Goal: Task Accomplishment & Management: Complete application form

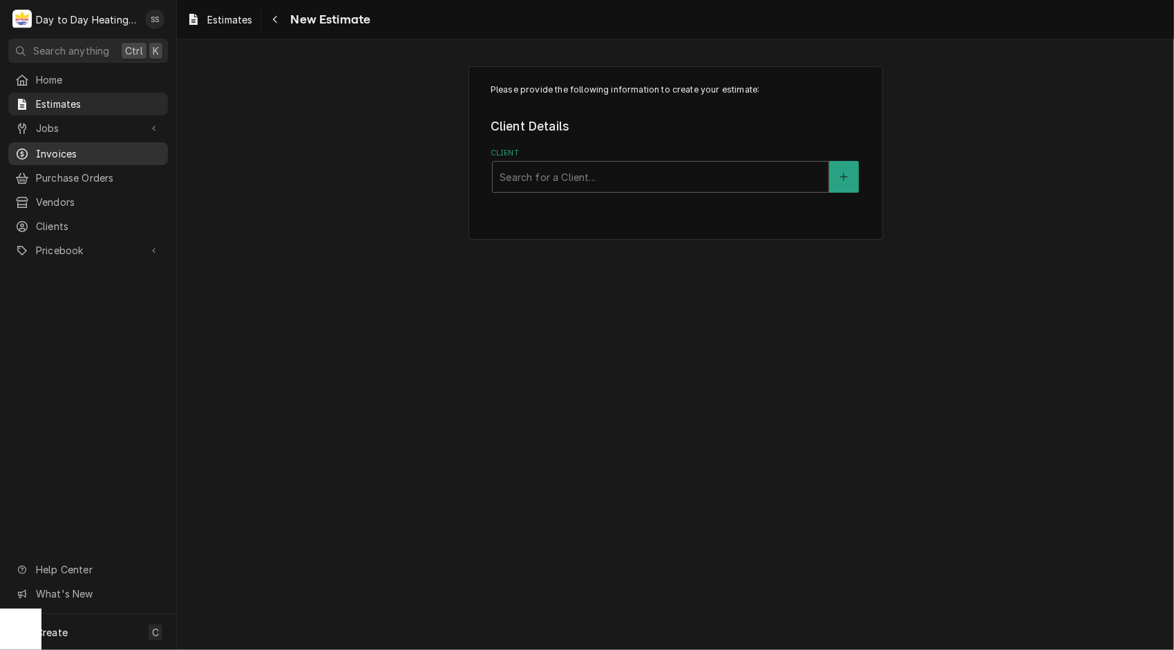
click at [70, 150] on span "Invoices" at bounding box center [98, 153] width 125 height 15
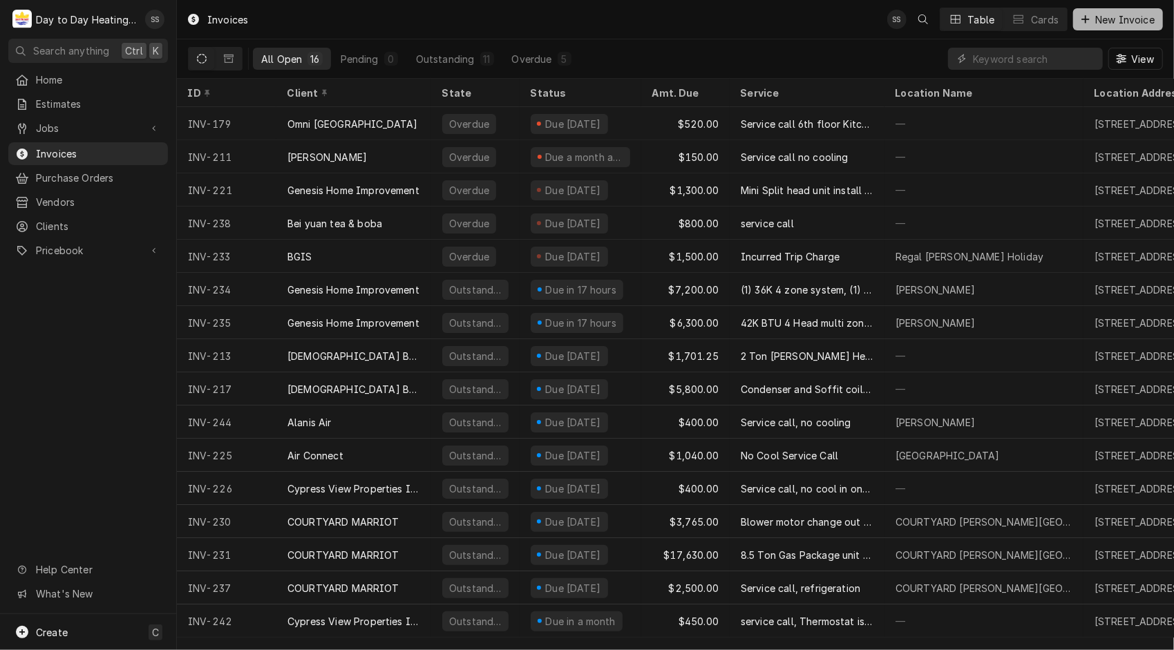
click at [1108, 18] on span "New Invoice" at bounding box center [1124, 19] width 65 height 15
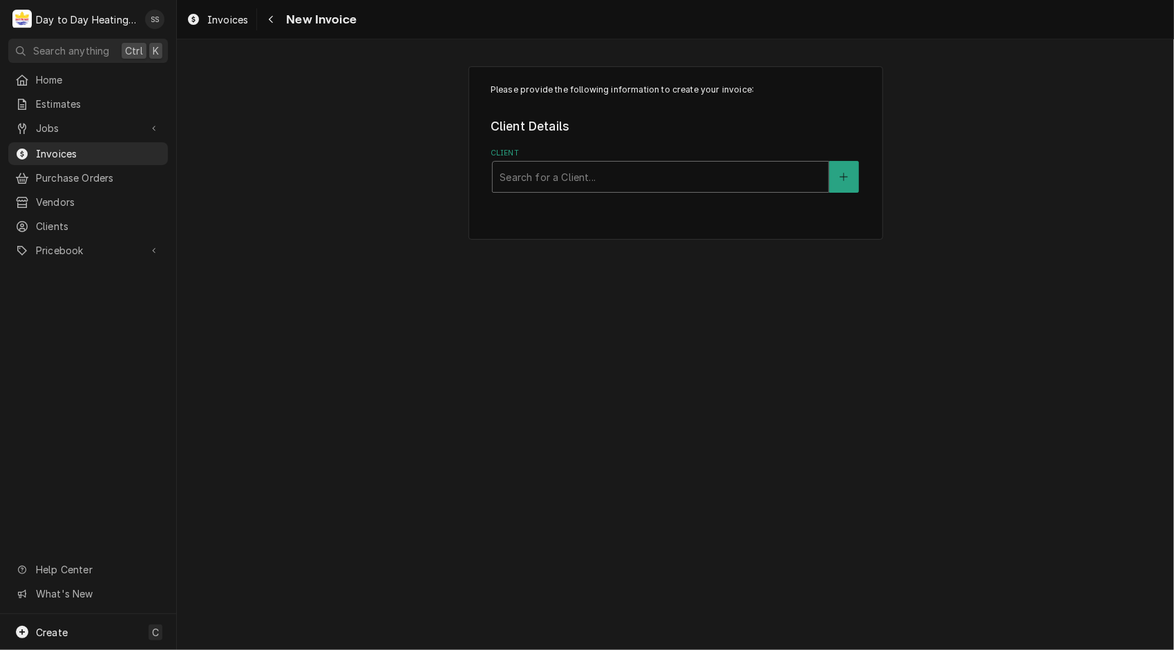
click at [609, 181] on div "Client" at bounding box center [661, 176] width 322 height 25
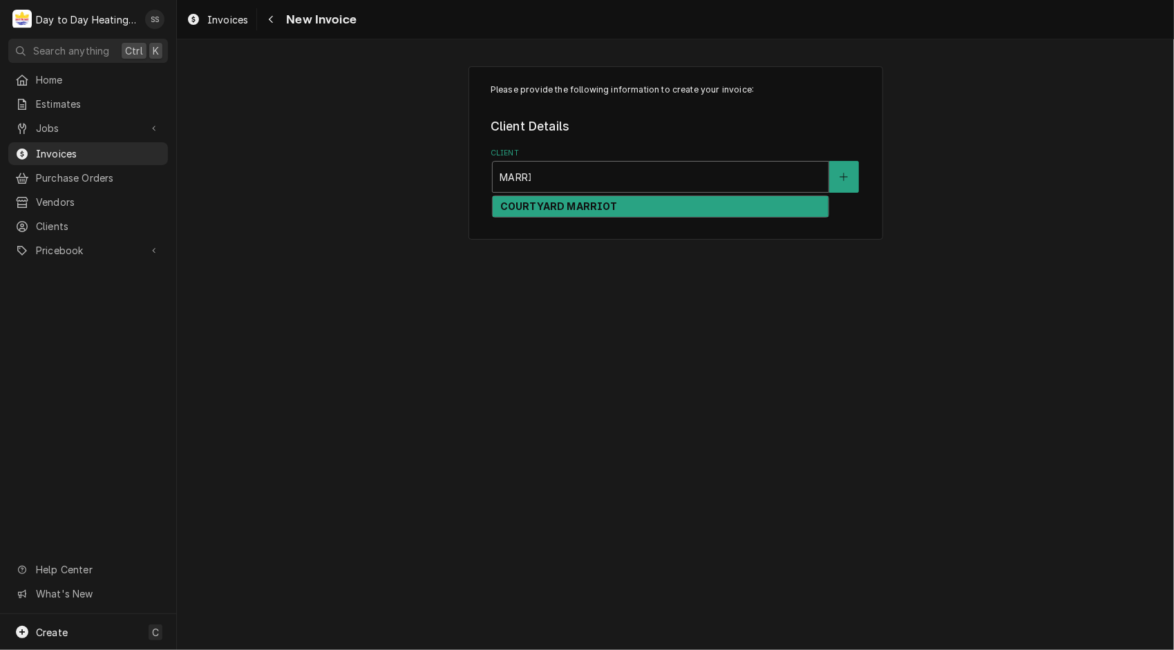
type input "MARRIO"
click at [597, 200] on strong "COURTYARD MARRIOT" at bounding box center [558, 206] width 117 height 12
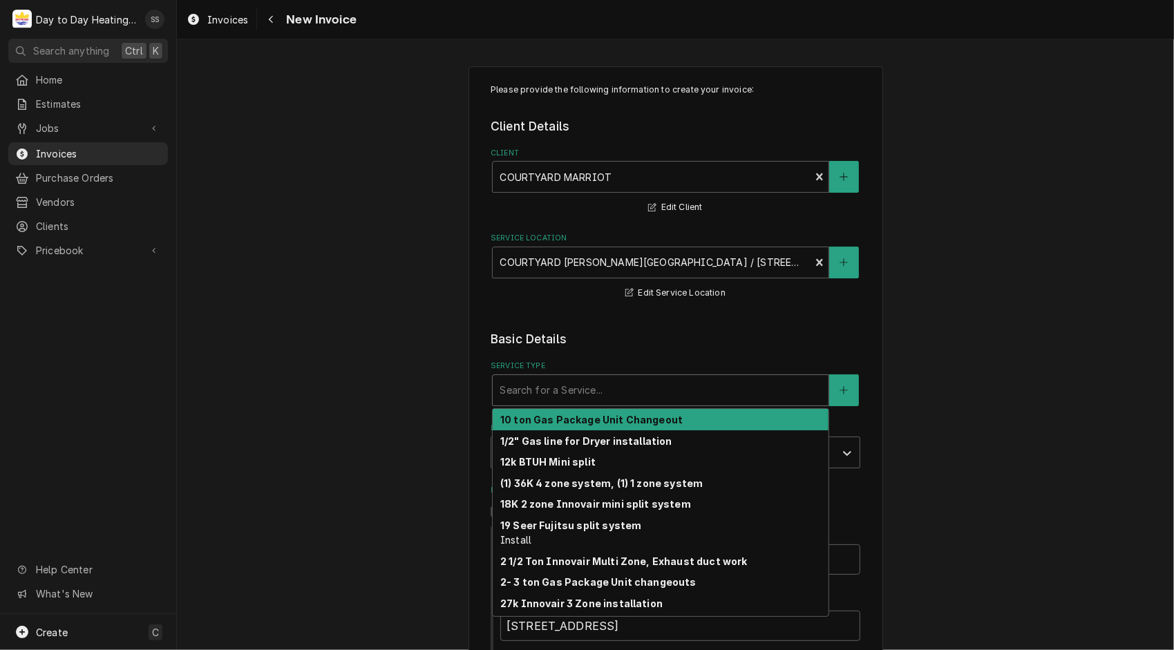
click at [673, 388] on div "Service Type" at bounding box center [661, 390] width 322 height 25
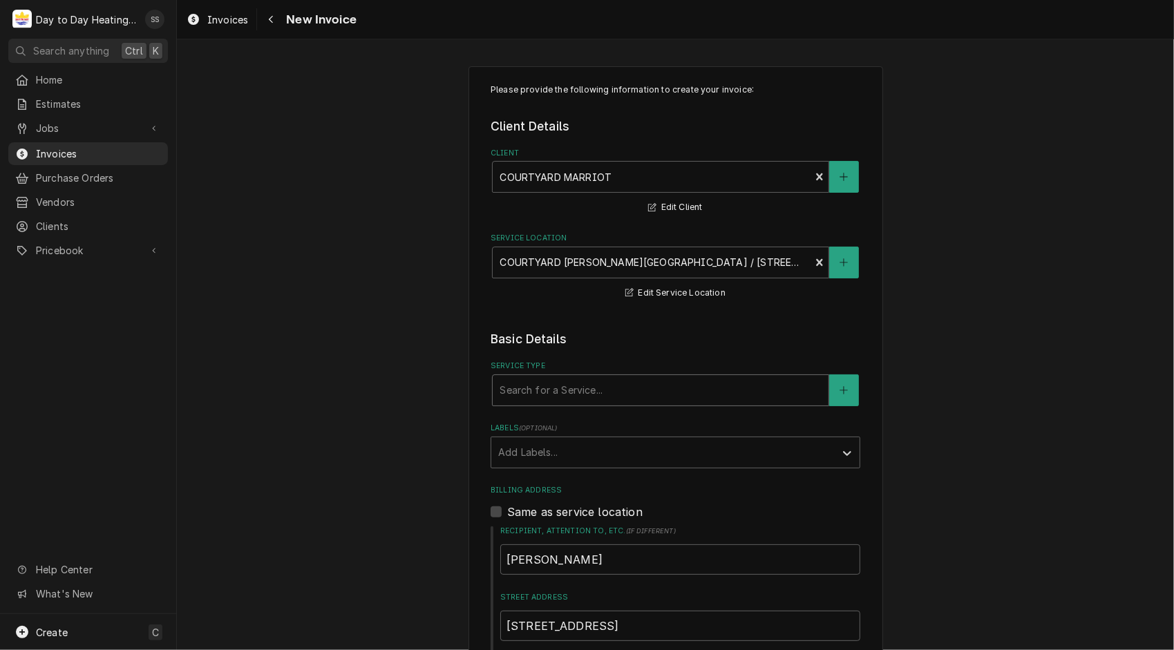
click at [673, 388] on div "Service Type" at bounding box center [661, 390] width 322 height 25
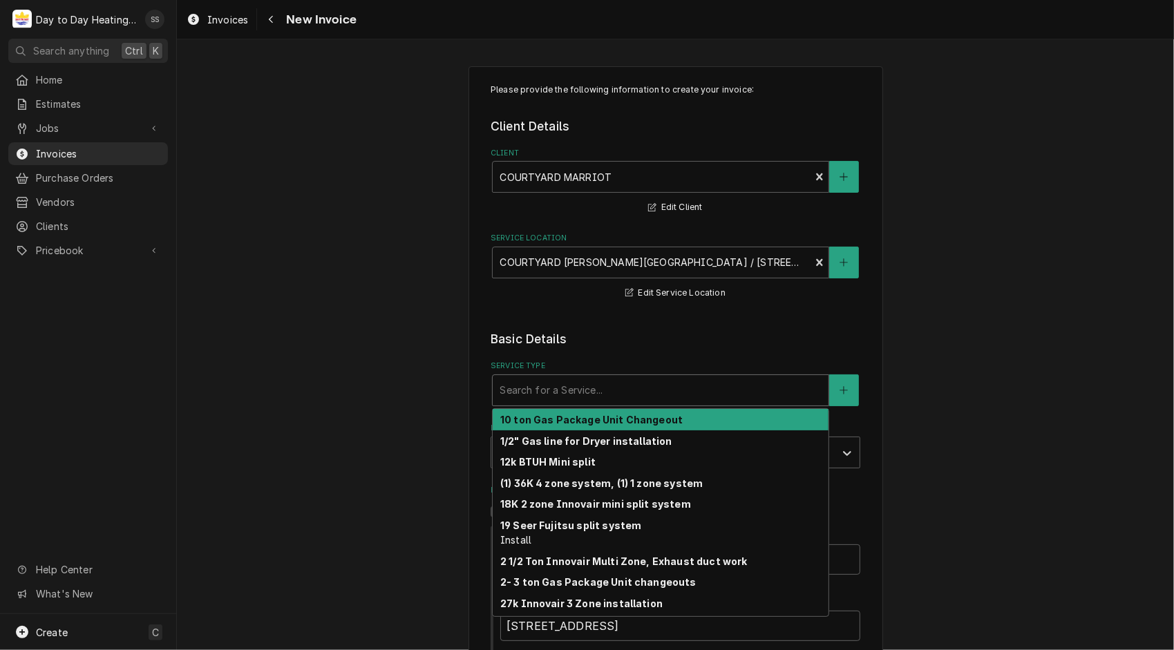
click at [673, 388] on div "Service Type" at bounding box center [661, 390] width 322 height 25
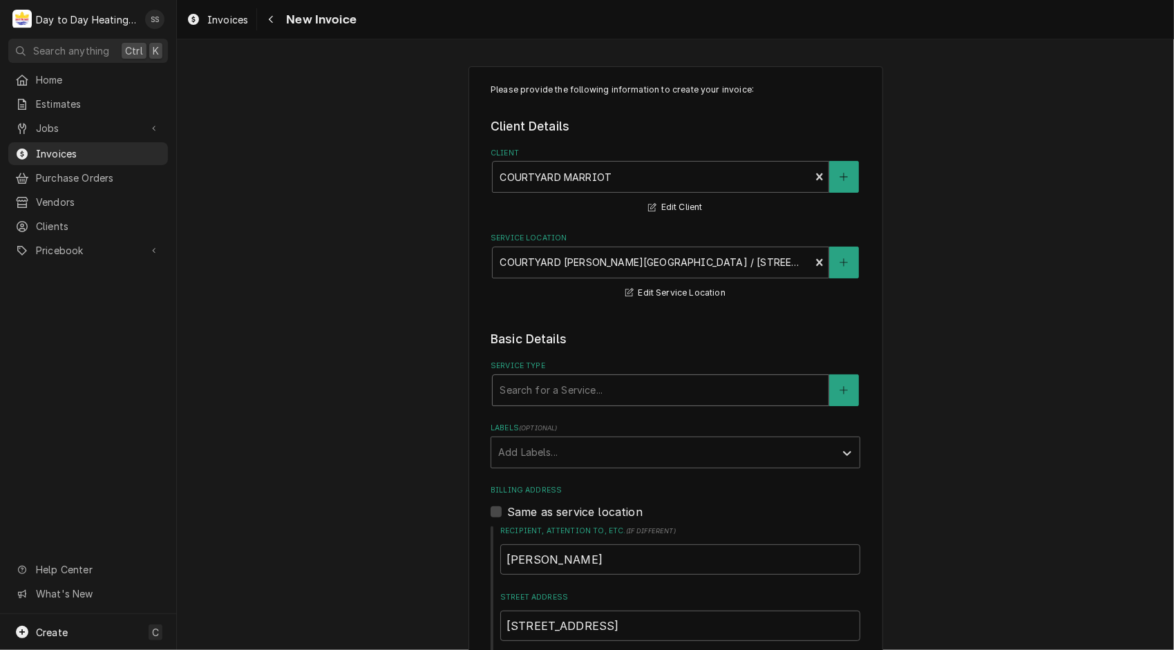
click at [673, 388] on div "Service Type" at bounding box center [661, 390] width 322 height 25
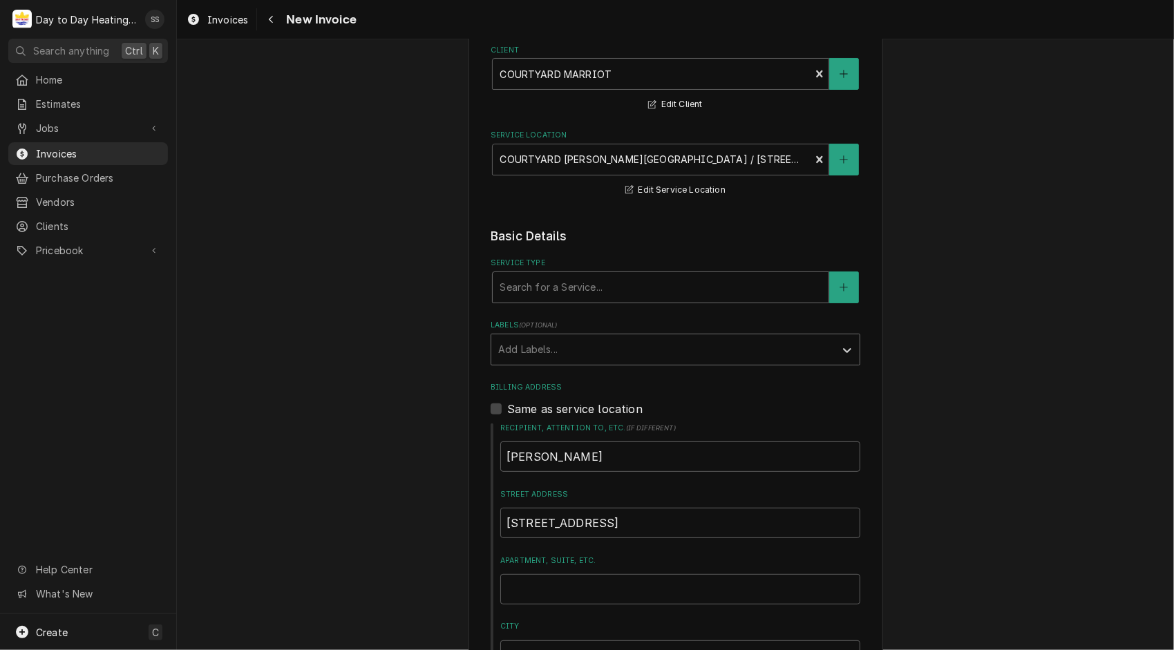
scroll to position [102, 0]
click at [844, 291] on button "Service Type" at bounding box center [843, 288] width 29 height 32
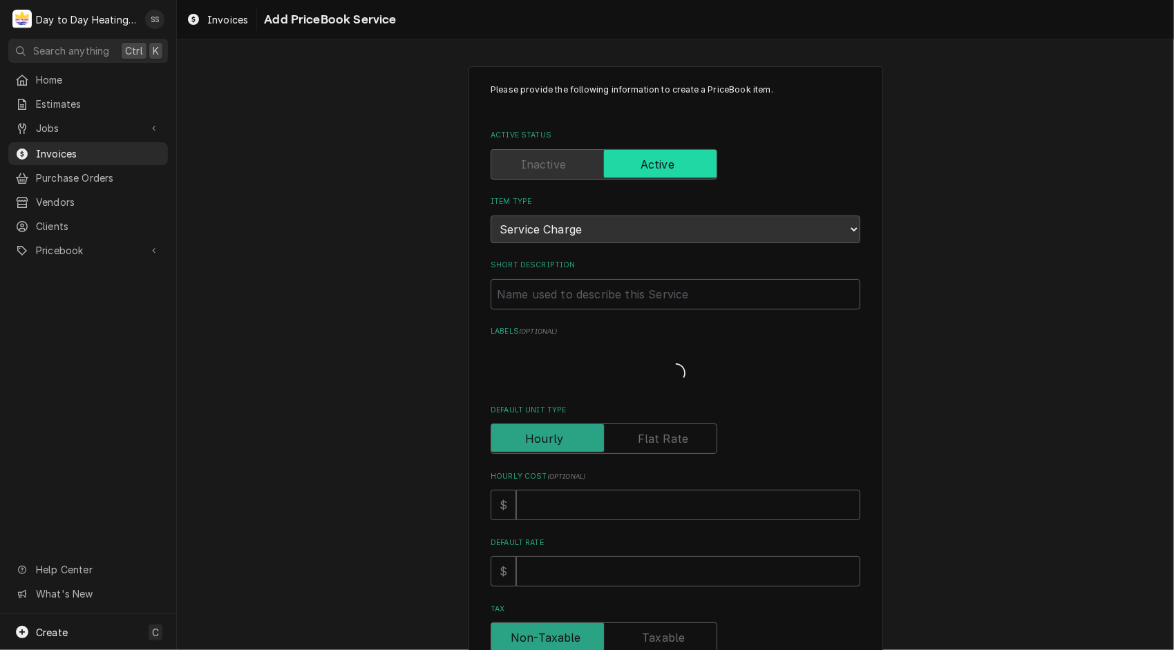
type textarea "x"
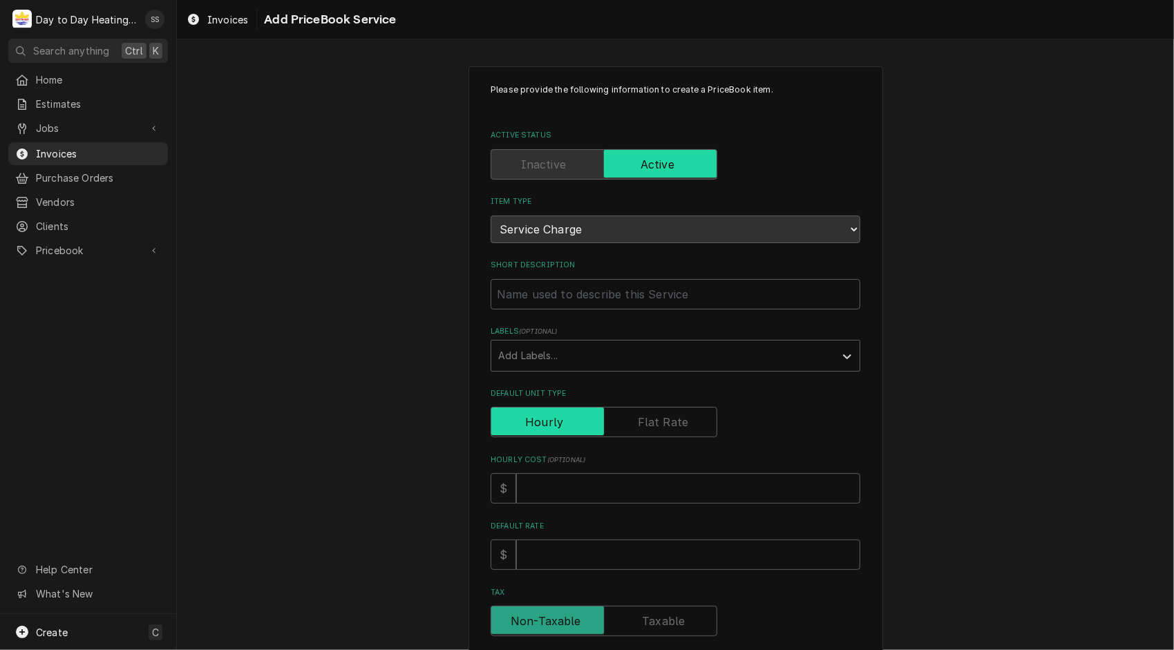
click at [694, 408] on input "Default Unit Type" at bounding box center [604, 422] width 214 height 30
checkbox input "true"
click at [607, 300] on input "Short Description" at bounding box center [676, 294] width 370 height 30
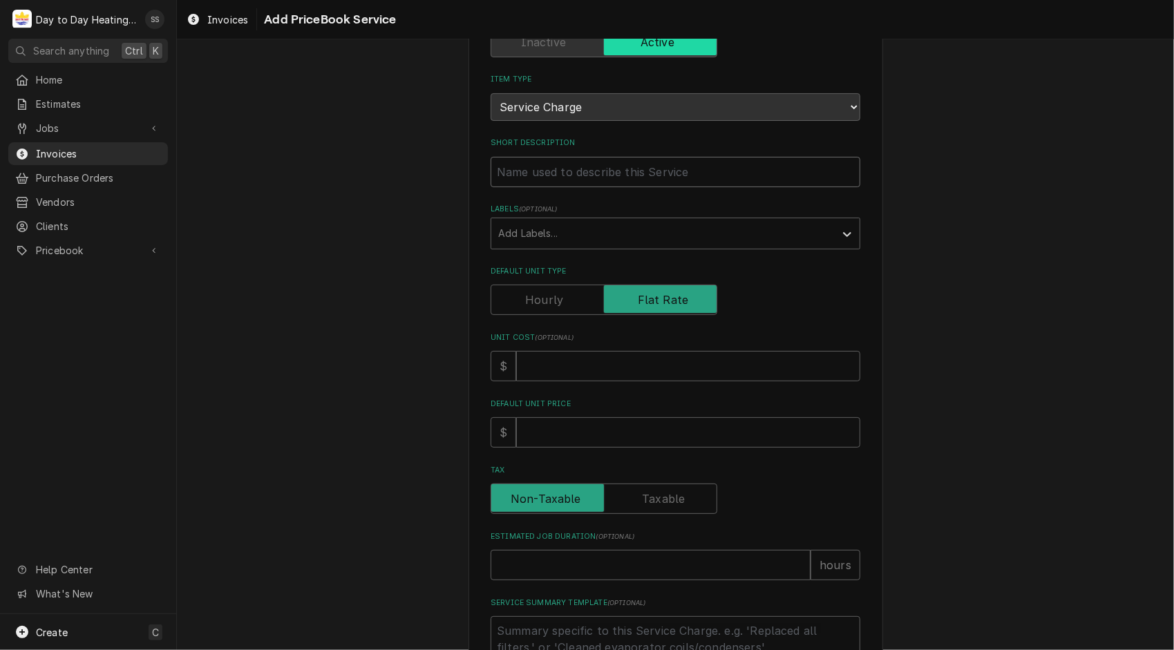
scroll to position [120, 0]
type textarea "x"
type input "r"
type textarea "x"
type input "rE"
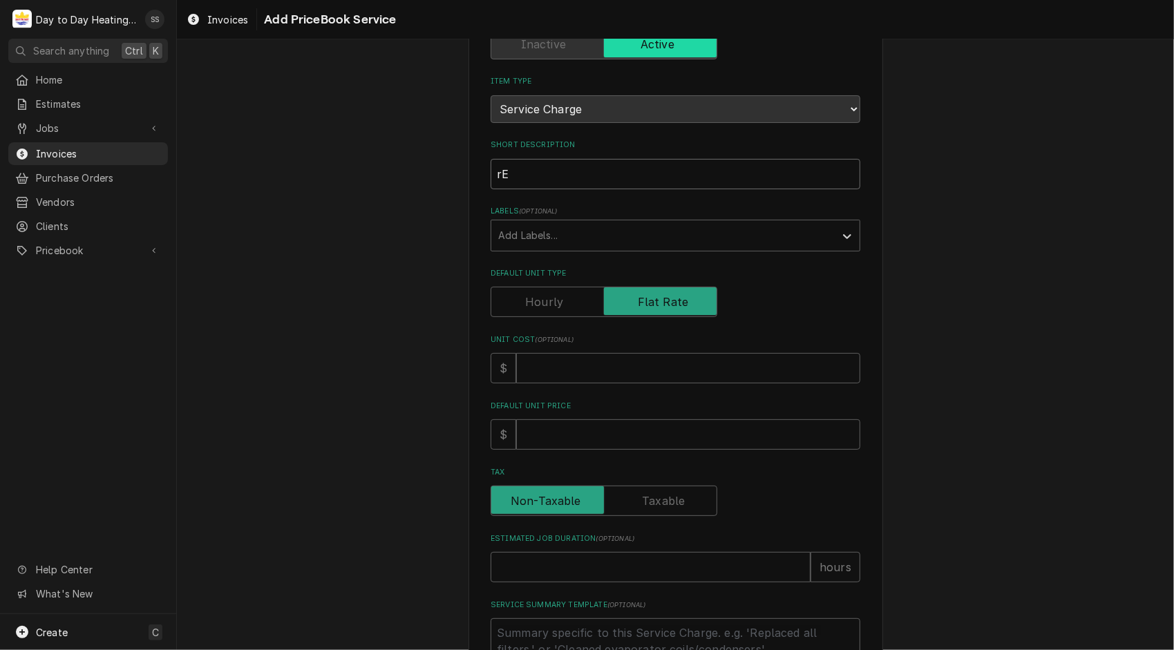
type textarea "x"
type input "rEF"
type textarea "x"
type input "rEFR"
type textarea "x"
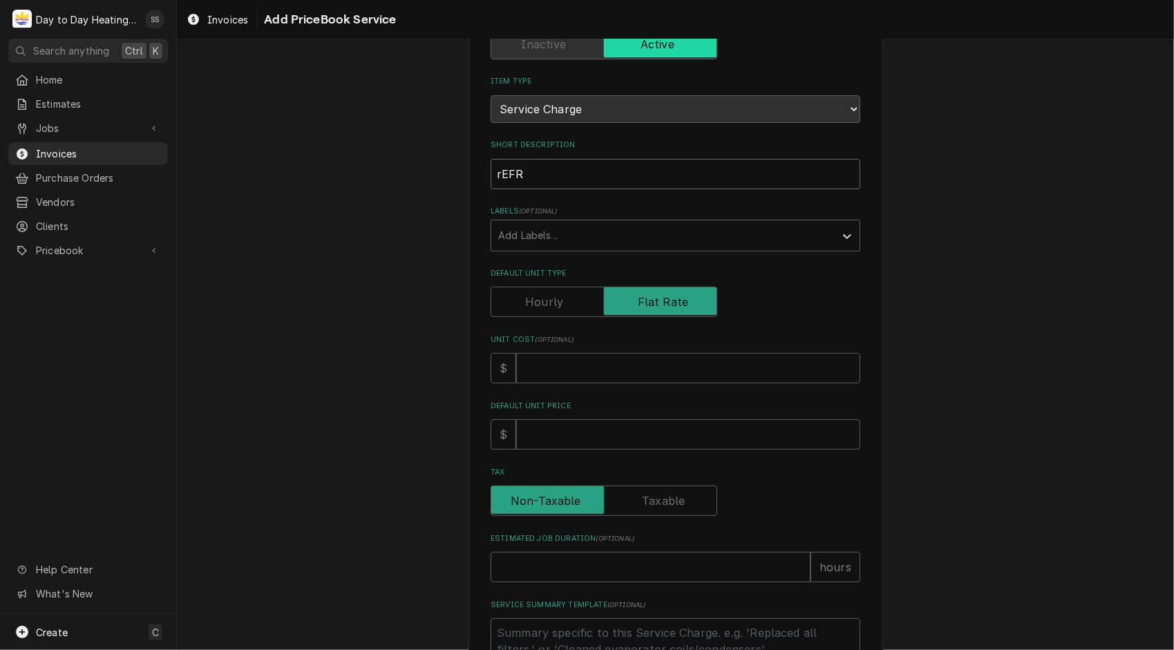
type input "rEFRI"
type textarea "x"
type input "rEFR"
type textarea "x"
type input "rEF"
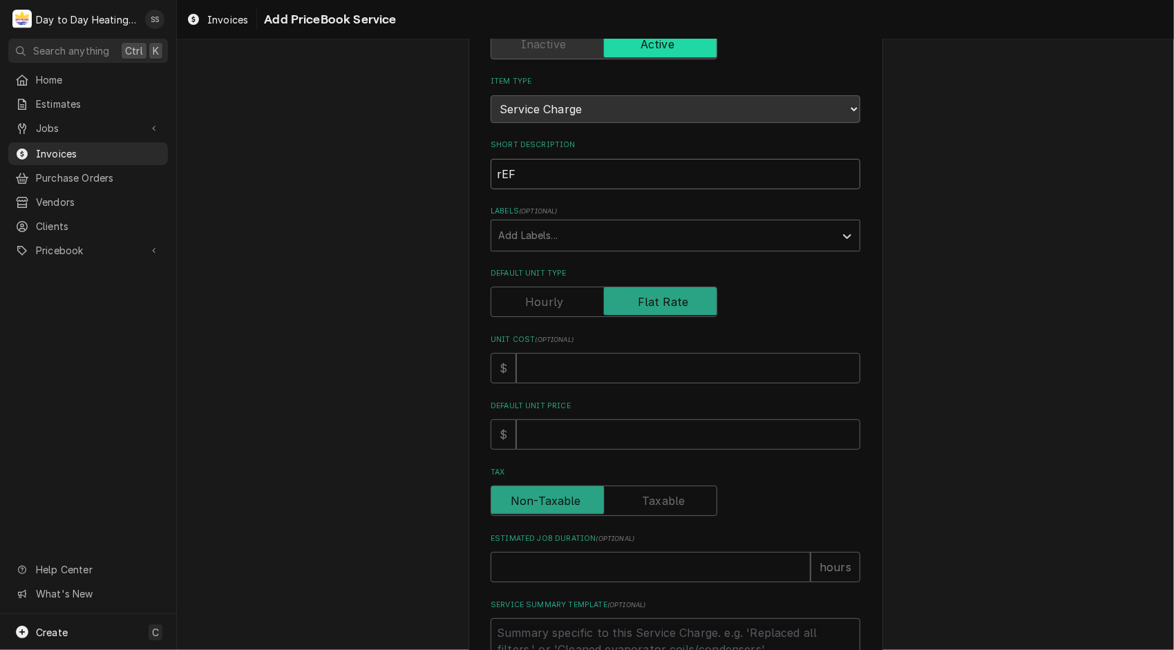
type textarea "x"
type input "rE"
type textarea "x"
type input "r"
type textarea "x"
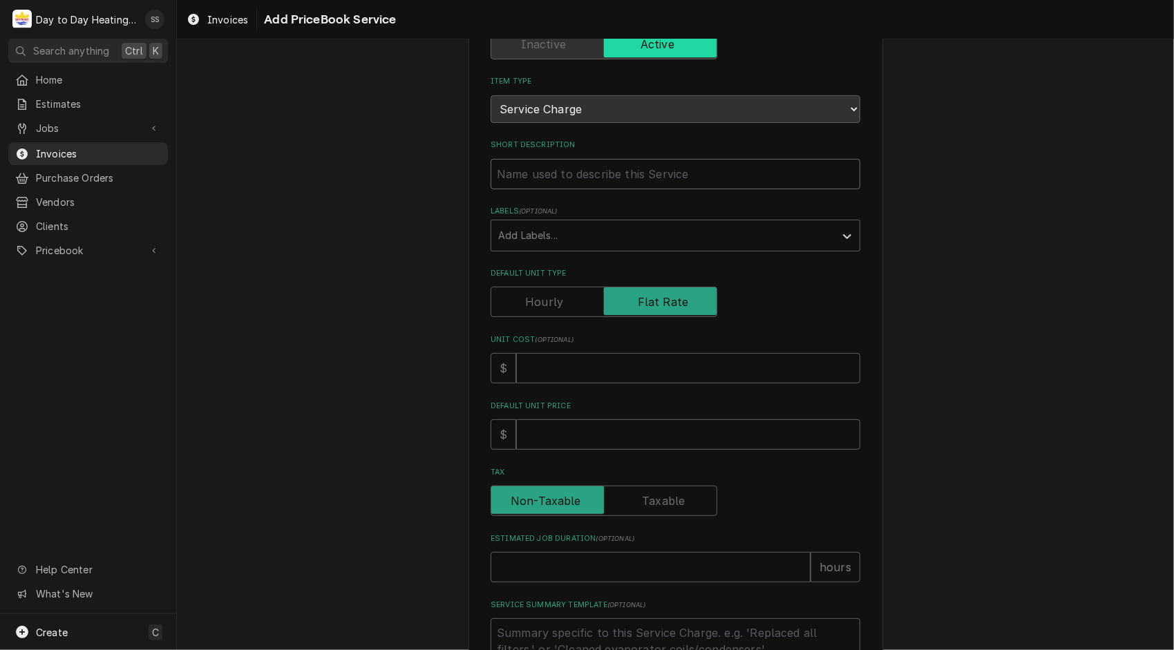
type textarea "x"
type input "R"
type textarea "x"
type input "Re"
type textarea "x"
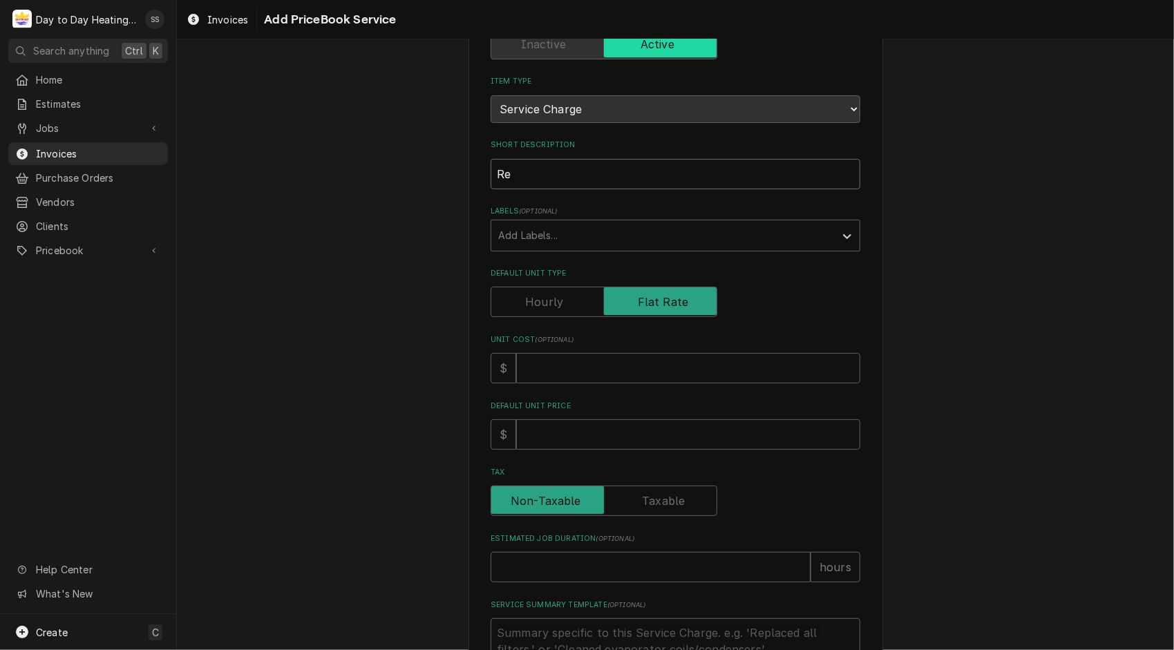
type input "Ref"
type textarea "x"
type input "Refr"
type textarea "x"
type input "Refri"
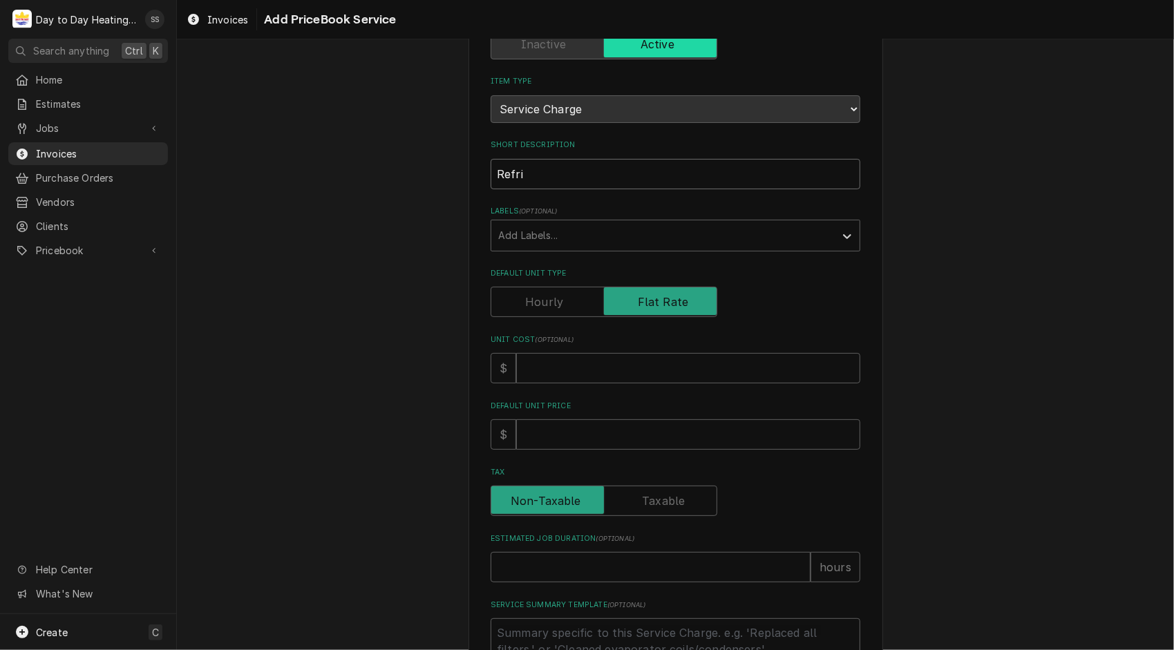
type textarea "x"
type input "Refrig"
type textarea "x"
type input "Refrige"
type textarea "x"
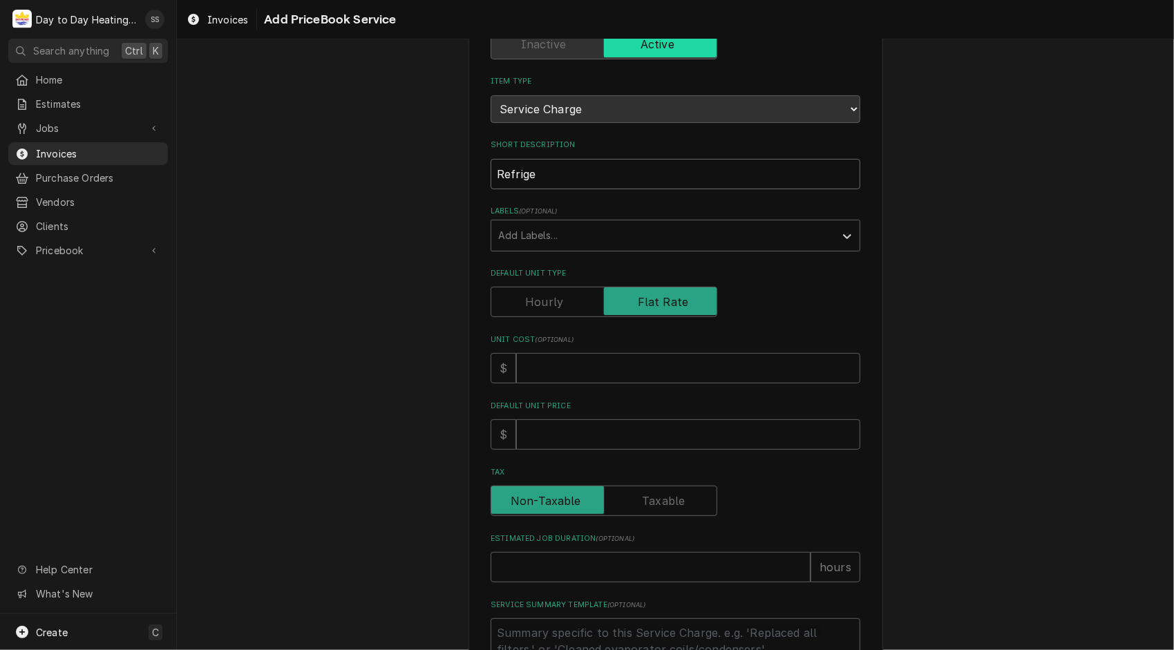
type input "Refriger"
type textarea "x"
type input "Refrigera"
type textarea "x"
type input "Refrigeran"
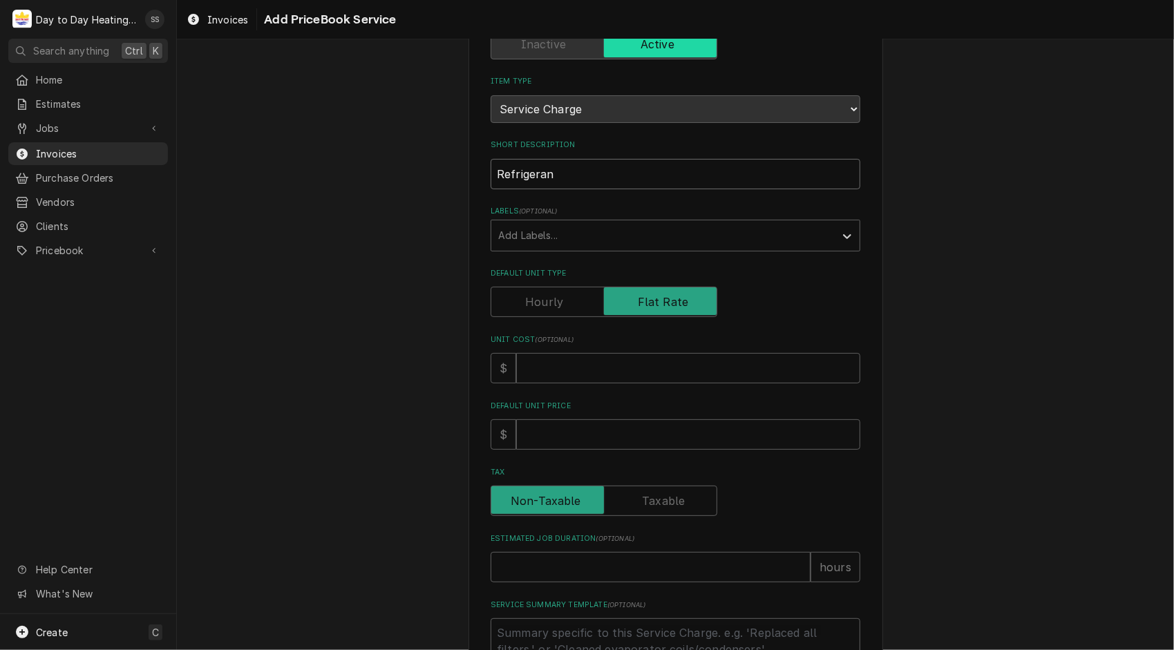
type textarea "x"
type input "Refrigerant"
type textarea "x"
type input "Refrigerant"
type textarea "x"
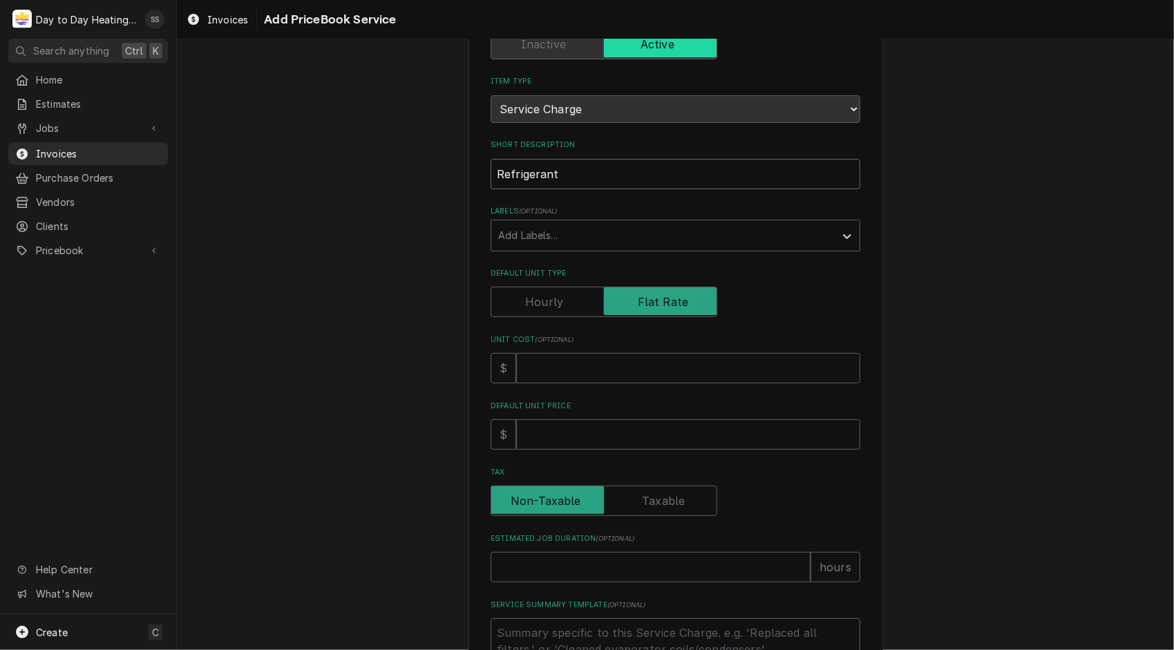
type input "Refrigerant c"
type textarea "x"
type input "Refrigerant ci"
type textarea "x"
type input "Refrigerant cir"
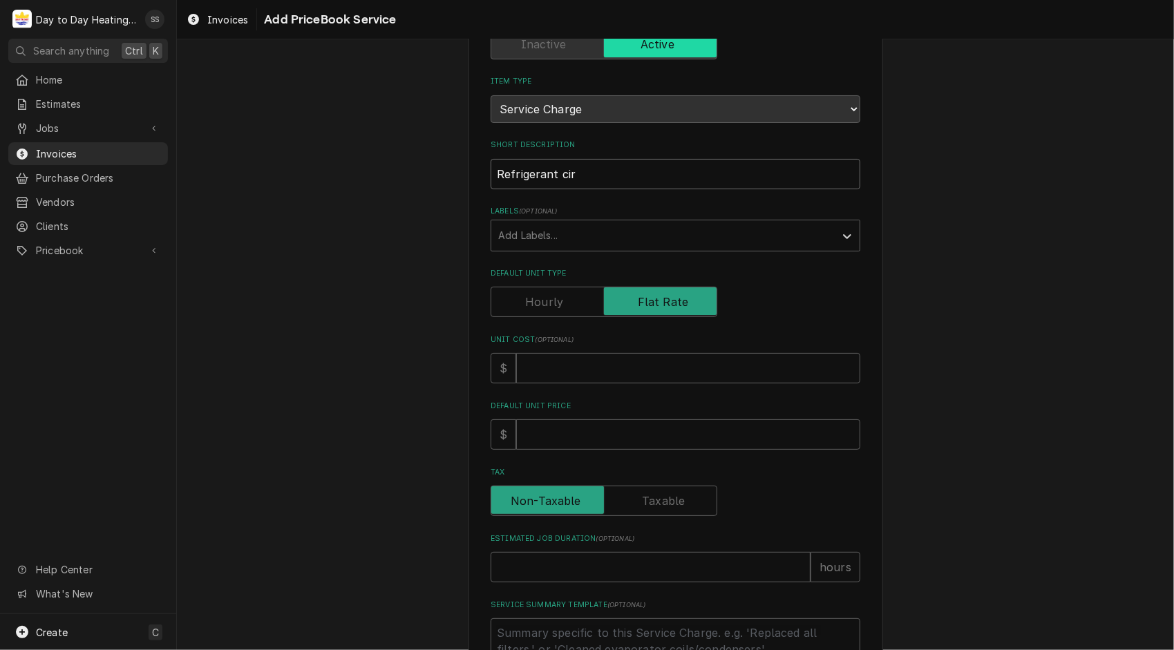
type textarea "x"
type input "Refrigerant circ"
type textarea "x"
type input "Refrigerant circu"
type textarea "x"
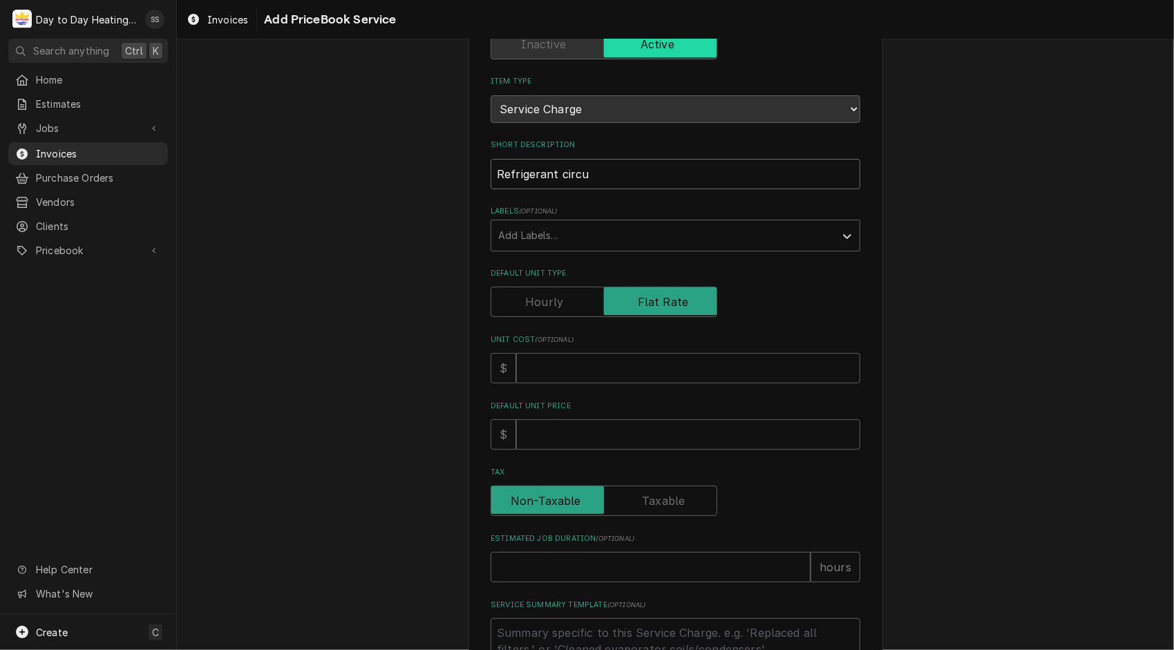
type input "Refrigerant circui"
type textarea "x"
type input "Refrigerant circuit"
type textarea "x"
type input "Refrigerant circuit"
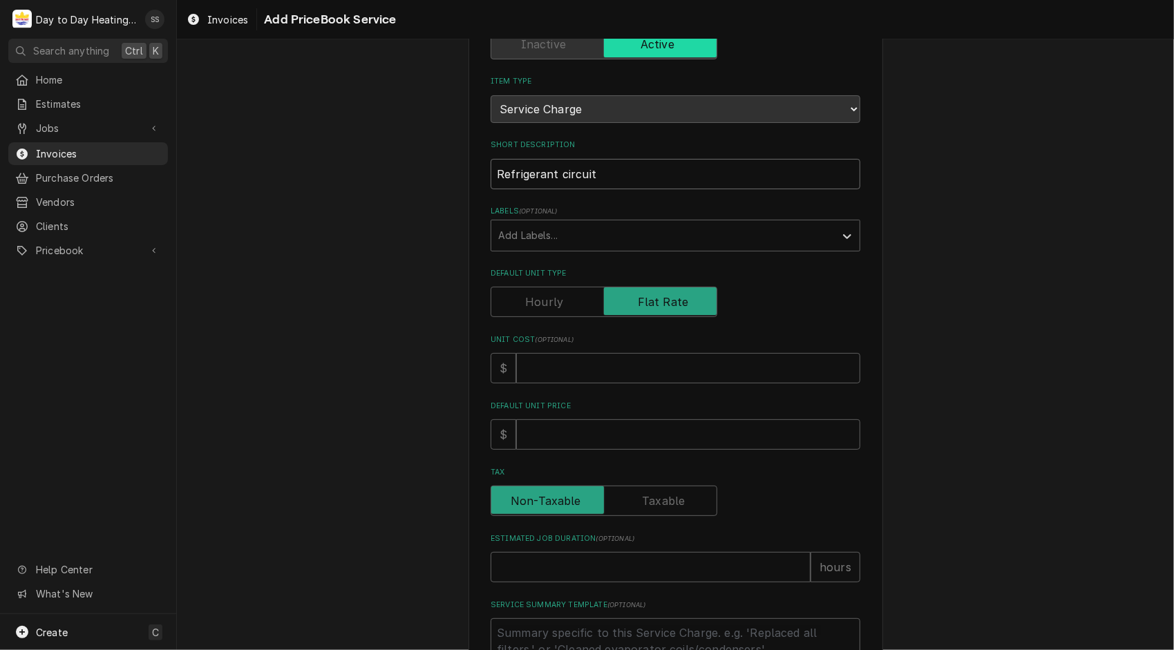
type textarea "x"
type input "Refrigerant circuit"
type textarea "x"
type input "Refrigerant circui"
type textarea "x"
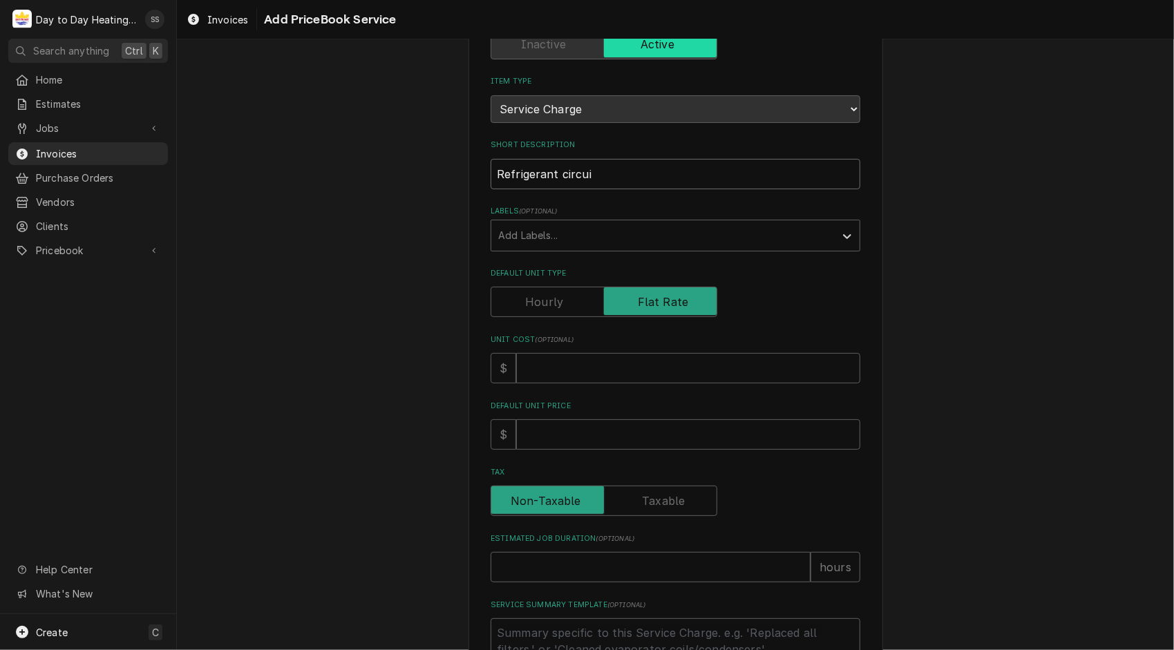
type input "Refrigerant circu"
type textarea "x"
type input "Refrigerant circ"
type textarea "x"
type input "Refrigerant cir"
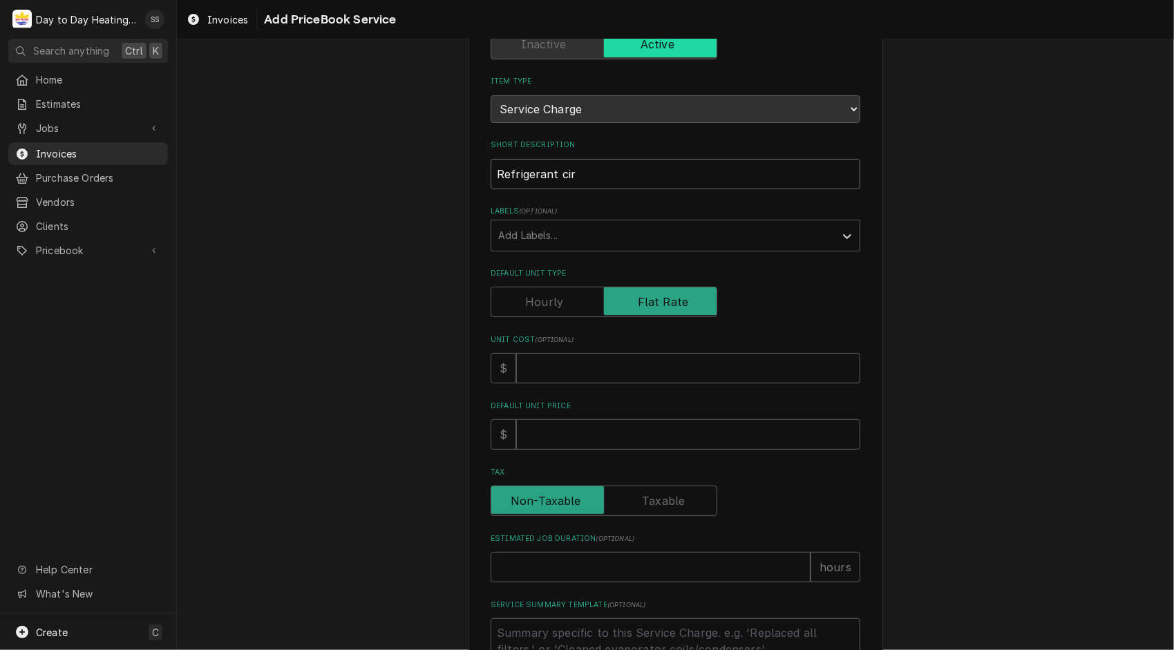
type textarea "x"
type input "Refrigerant ci"
type textarea "x"
type input "Refrigerant c"
type textarea "x"
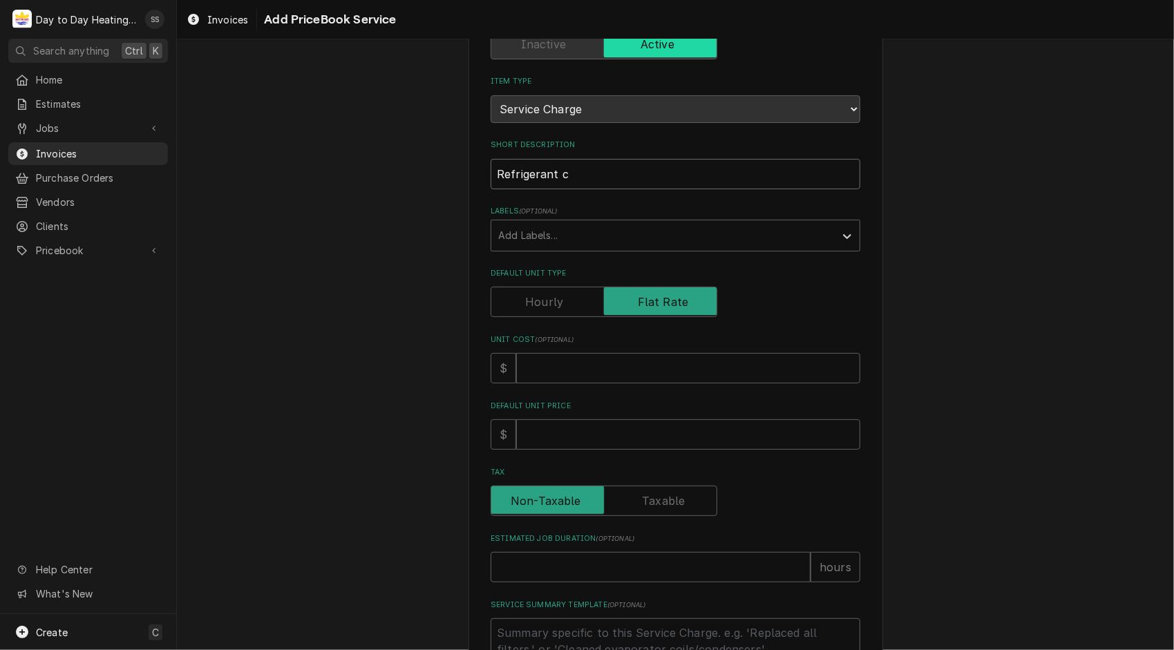
type input "Refrigerant"
type textarea "x"
type input "Refrigerant"
type textarea "x"
type input "Refrigeran"
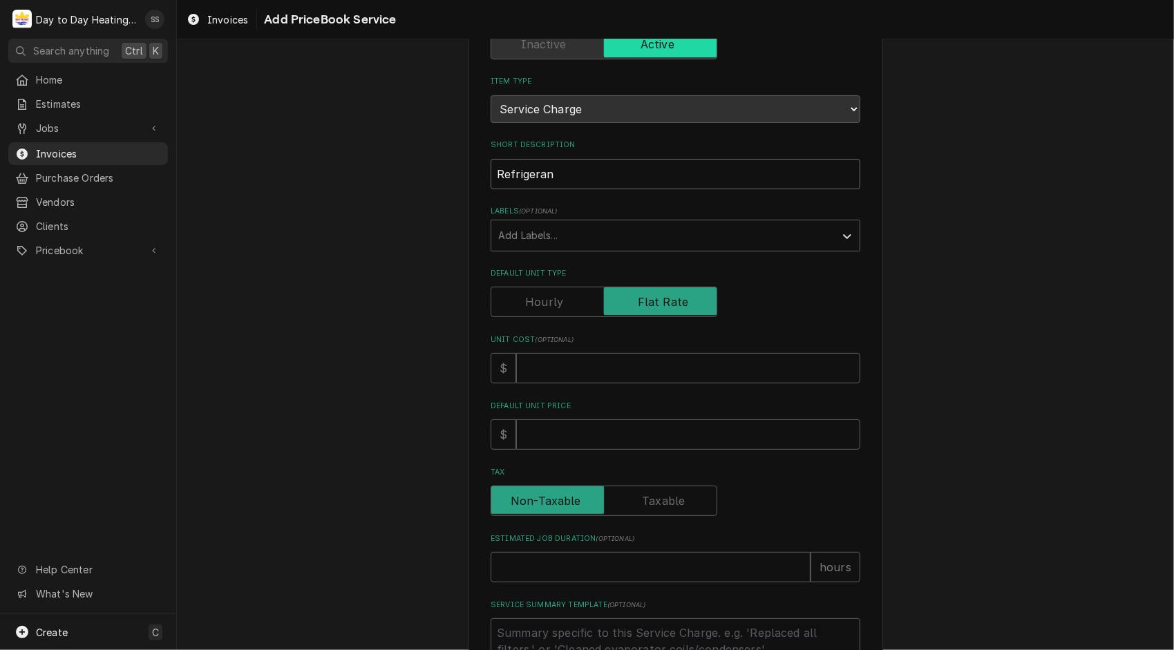
type textarea "x"
type input "Refrigera"
type textarea "x"
type input "Refriger"
type textarea "x"
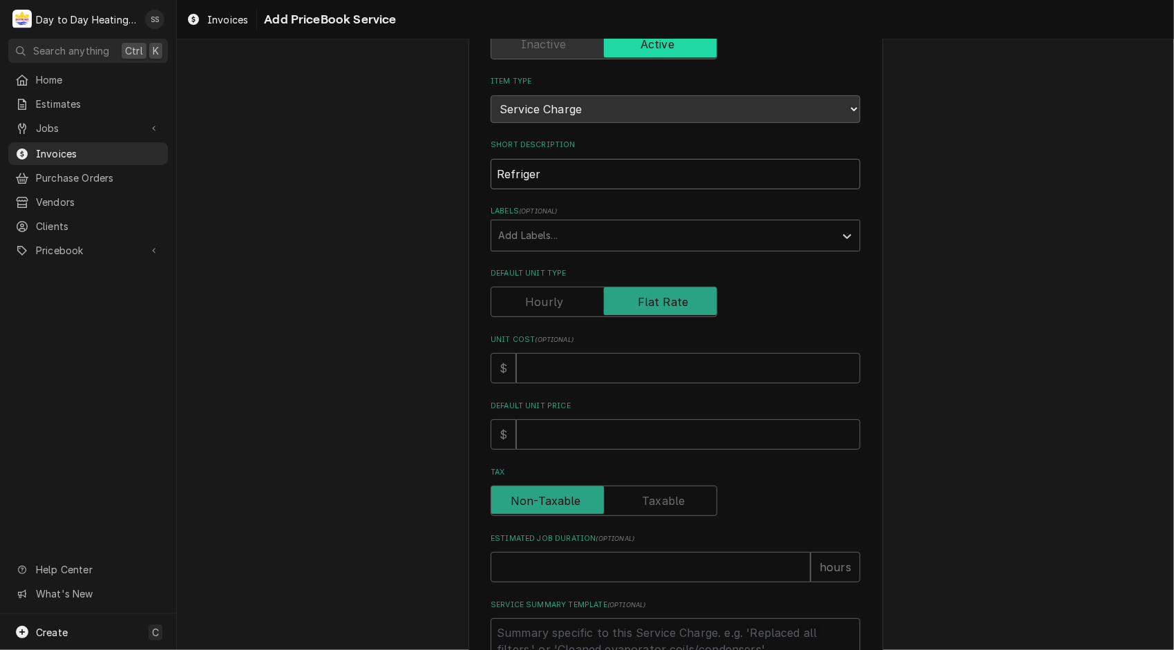
type input "Refrige"
type textarea "x"
type input "Refrig"
type textarea "x"
type input "Refri"
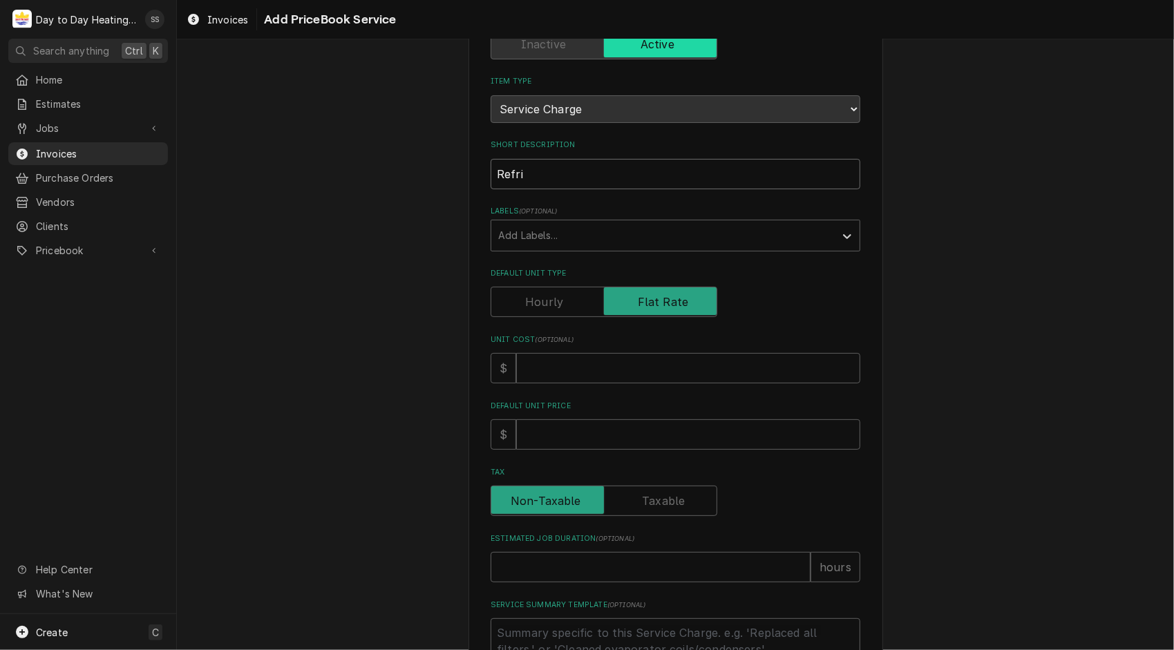
type textarea "x"
type input "Refr"
type textarea "x"
type input "Ref"
type textarea "x"
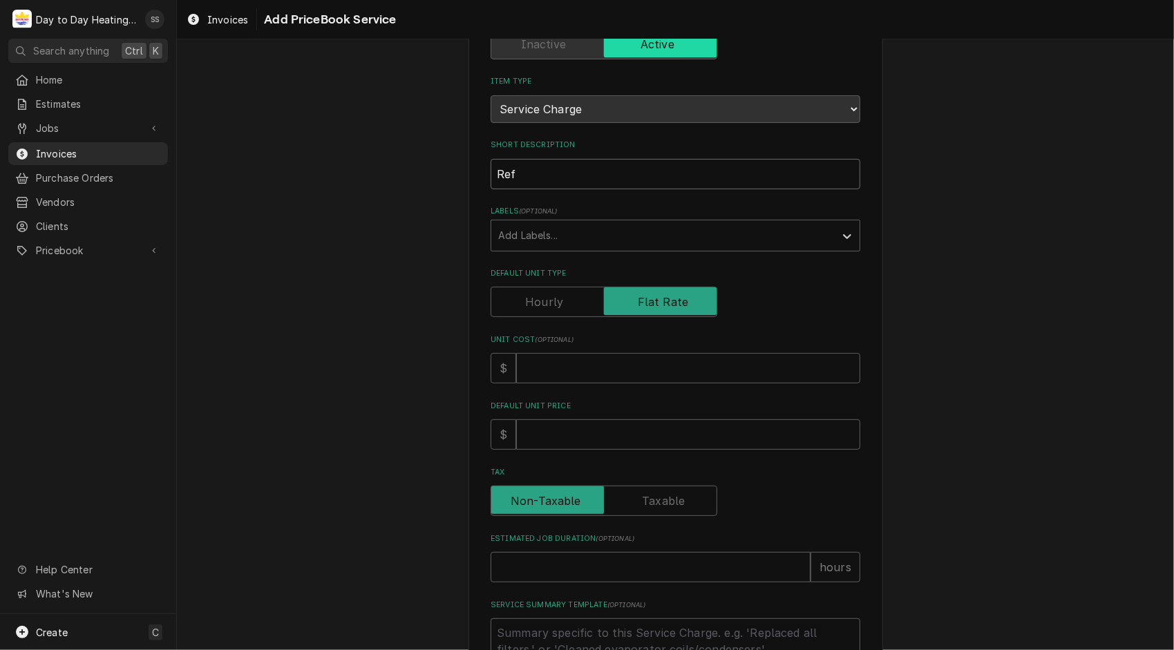
type input "Re"
type textarea "x"
type input "R"
type textarea "x"
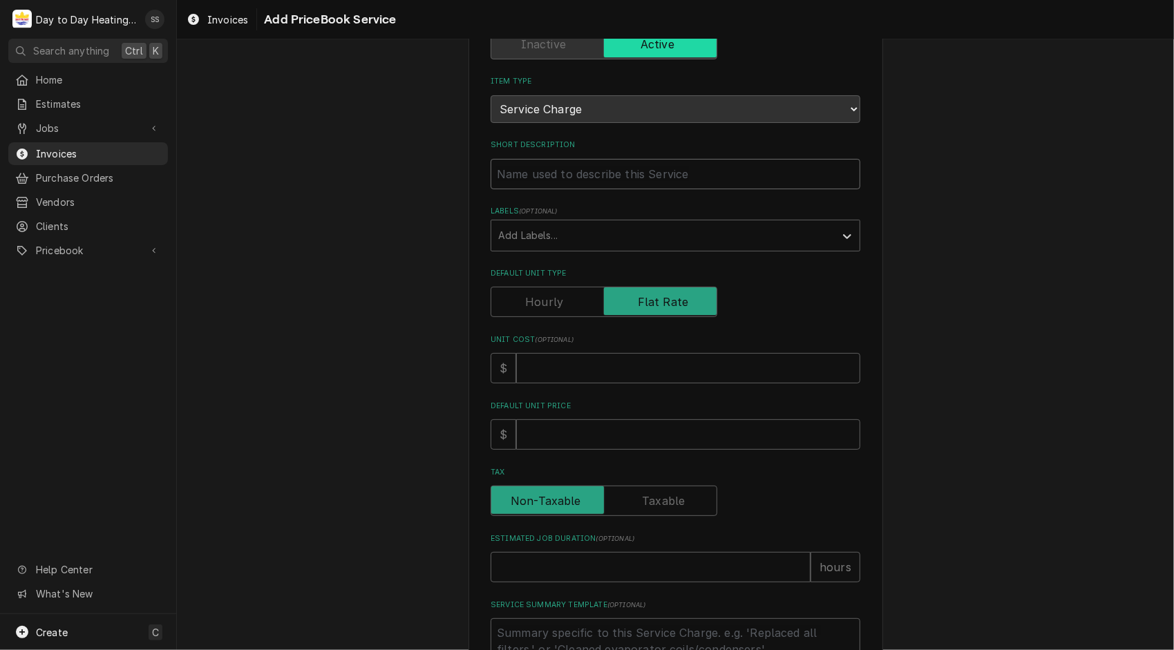
type input "R"
type textarea "x"
type input "RX"
type textarea "x"
type input "RX1"
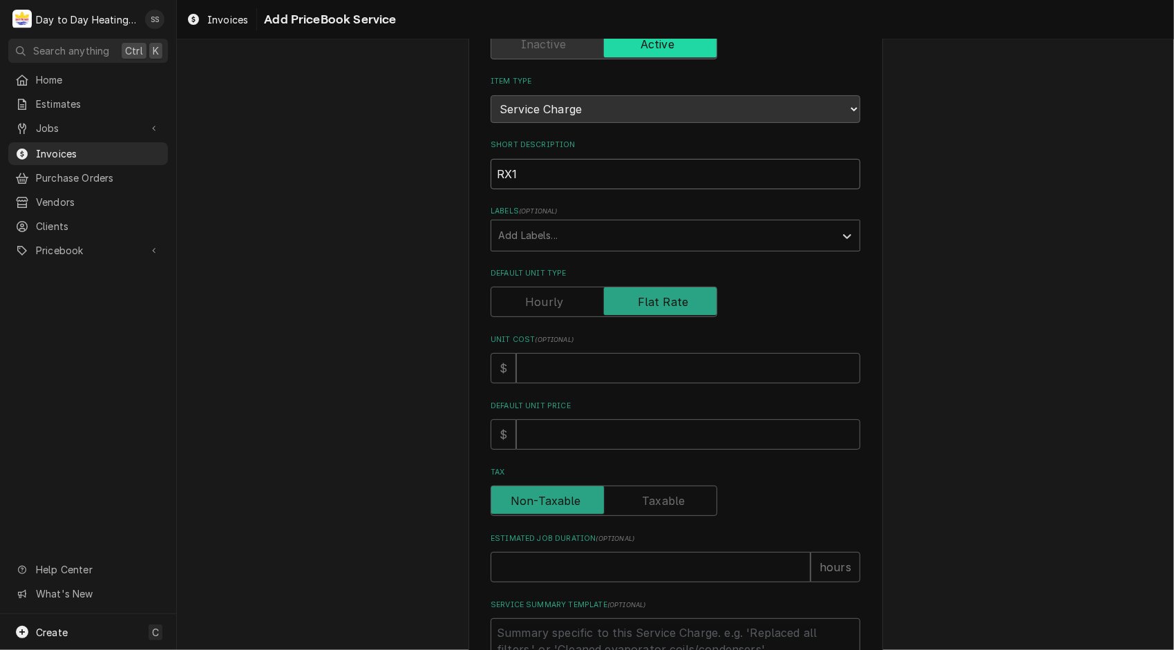
type textarea "x"
type input "RX11"
type textarea "x"
type input "RX11"
type textarea "x"
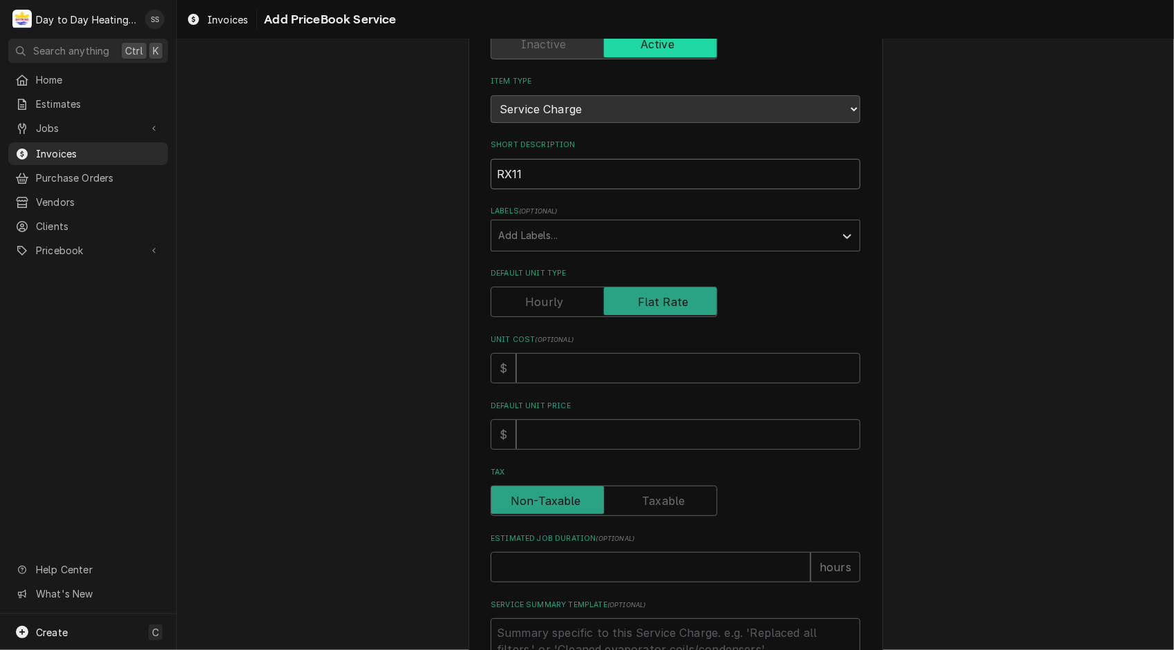
type input "RX11 r"
type textarea "x"
type input "RX11 re"
type textarea "x"
type input "RX11 ref"
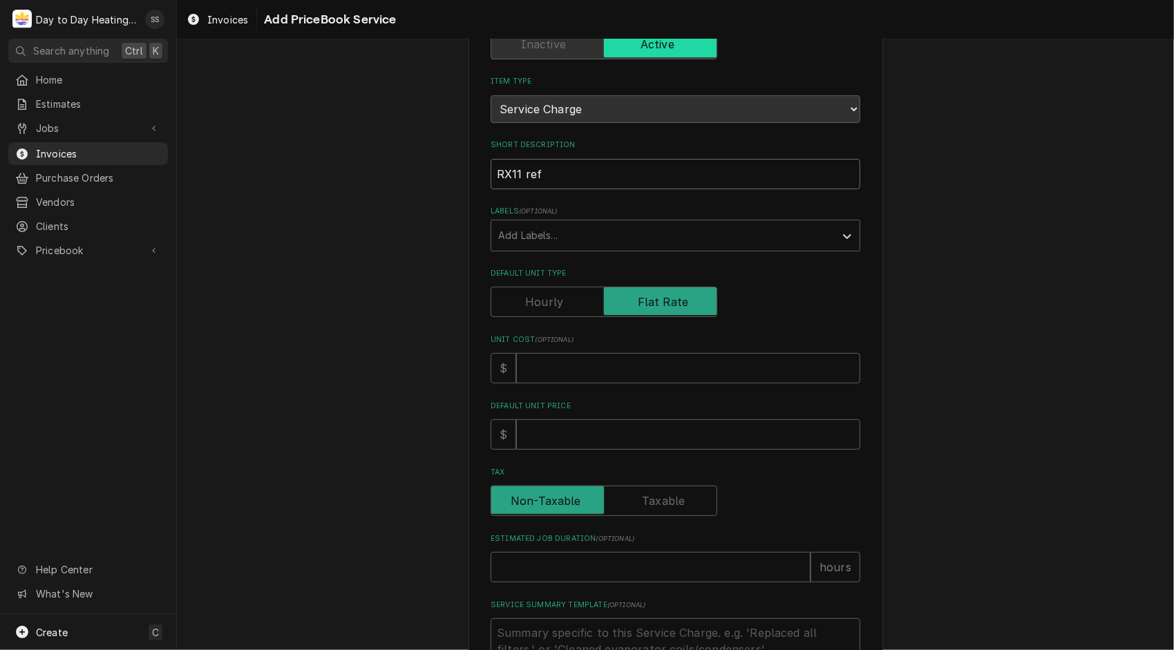
type textarea "x"
type input "RX11 refr"
type textarea "x"
type input "RX11 refri"
type textarea "x"
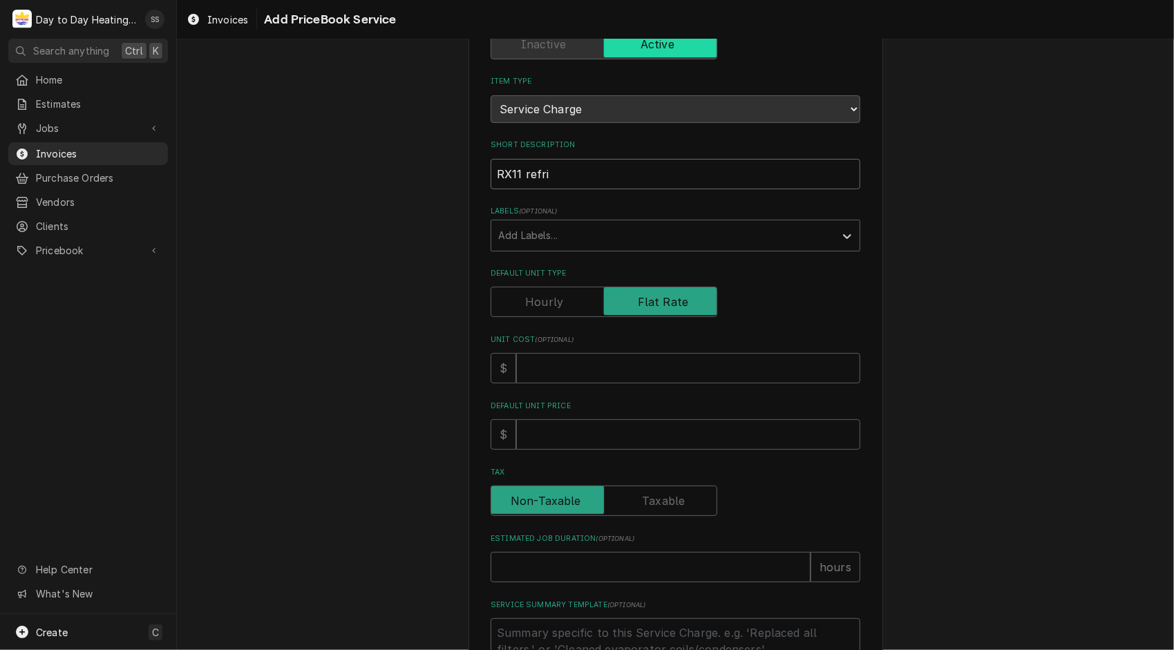
type input "RX11 refrig"
type textarea "x"
type input "RX11 refrige"
type textarea "x"
type input "RX11 refriger"
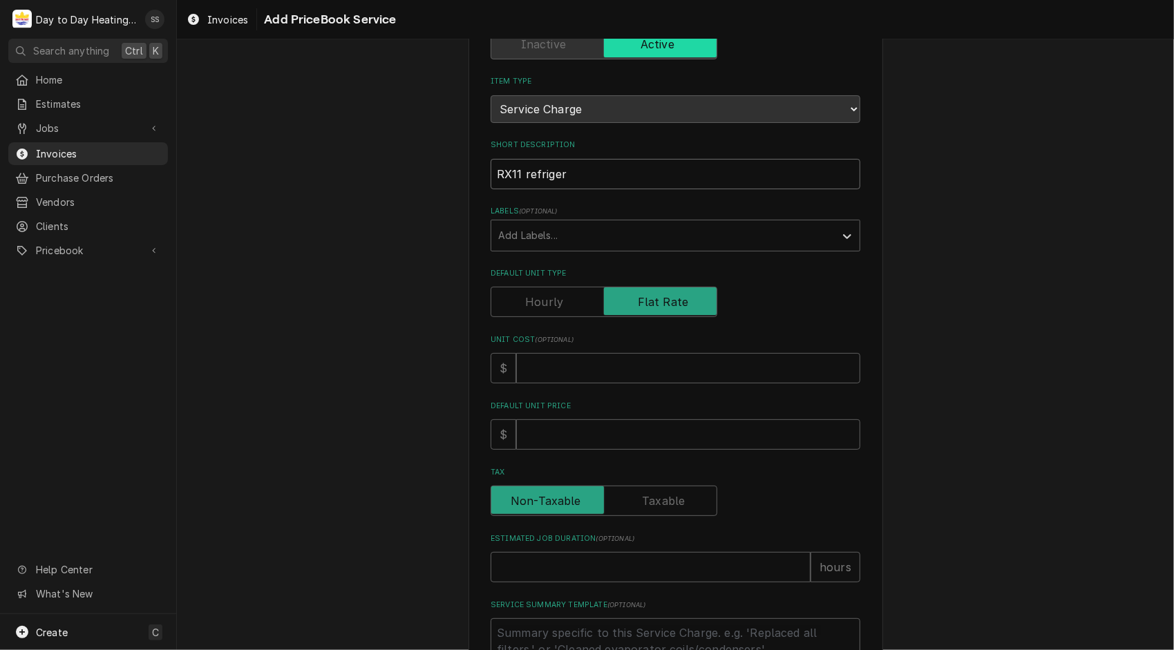
type textarea "x"
type input "RX11 refrigera"
type textarea "x"
type input "RX11 refrigeran"
type textarea "x"
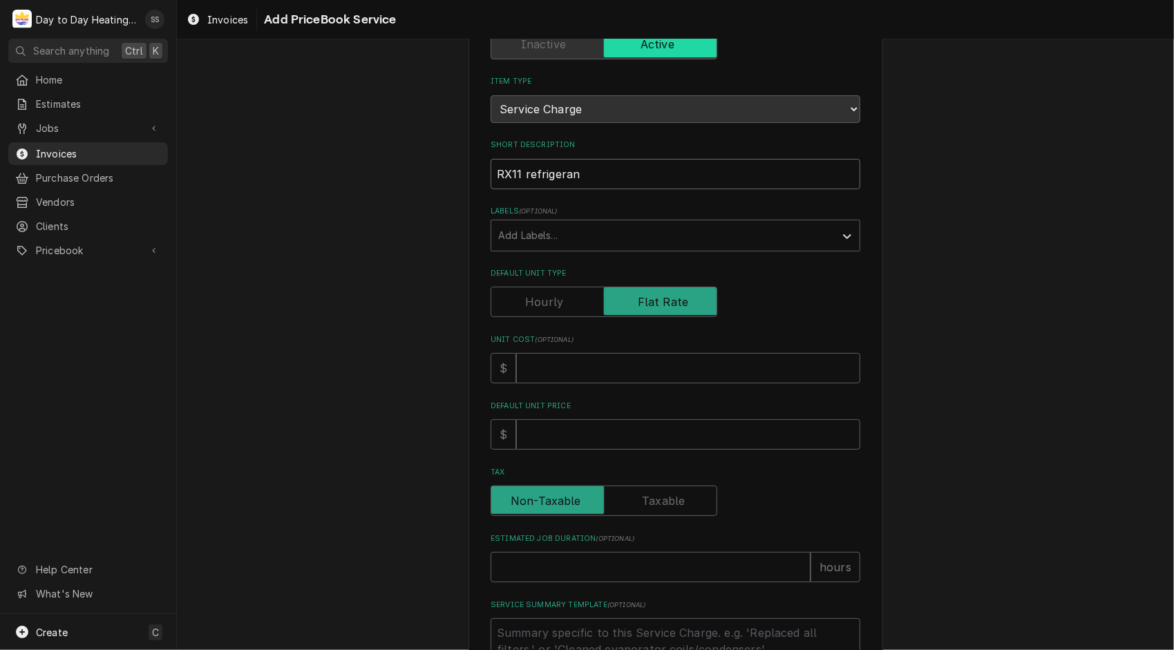
type input "RX11 refrigerant"
type textarea "x"
type input "RX11 refrigerant"
type textarea "x"
type input "RX11 refrigerant c"
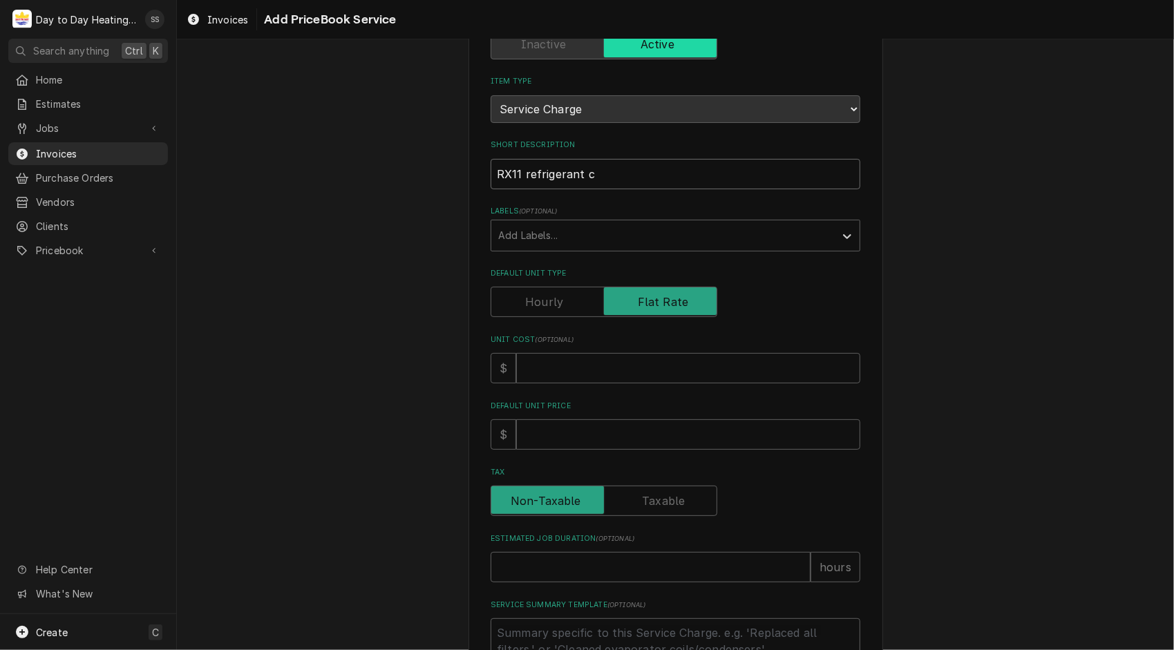
type textarea "x"
type input "RX11 refrigerant ci"
type textarea "x"
type input "RX11 refrigerant cir"
type textarea "x"
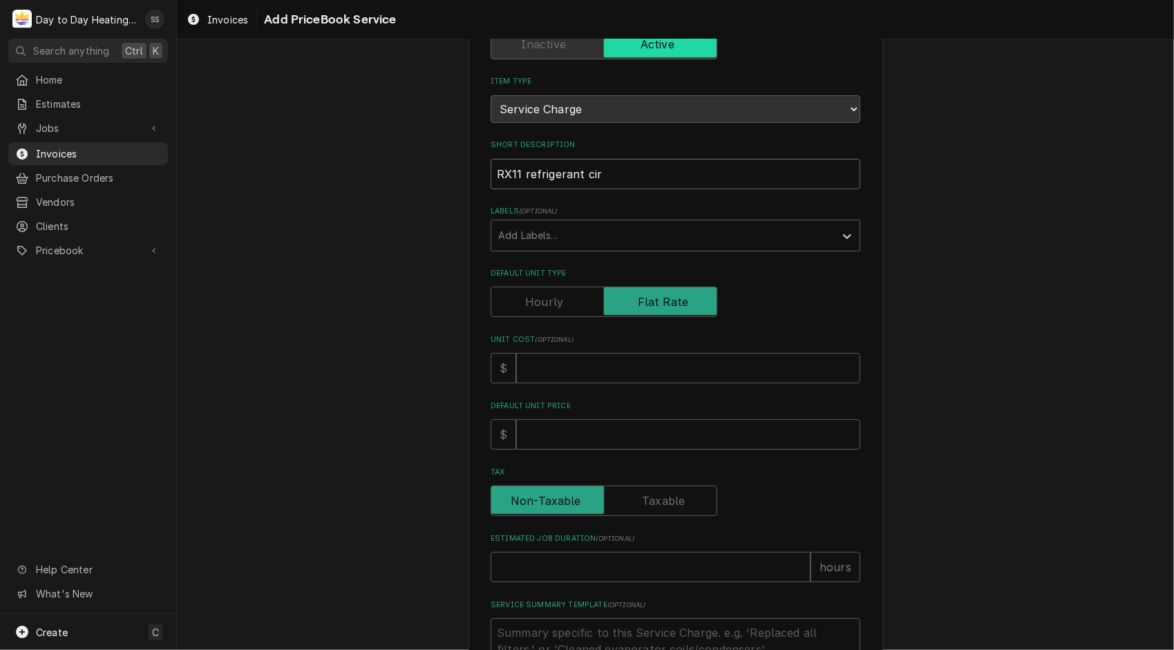
type input "RX11 refrigerant circ"
type textarea "x"
type input "RX11 refrigerant circu"
type textarea "x"
type input "RX11 refrigerant circui"
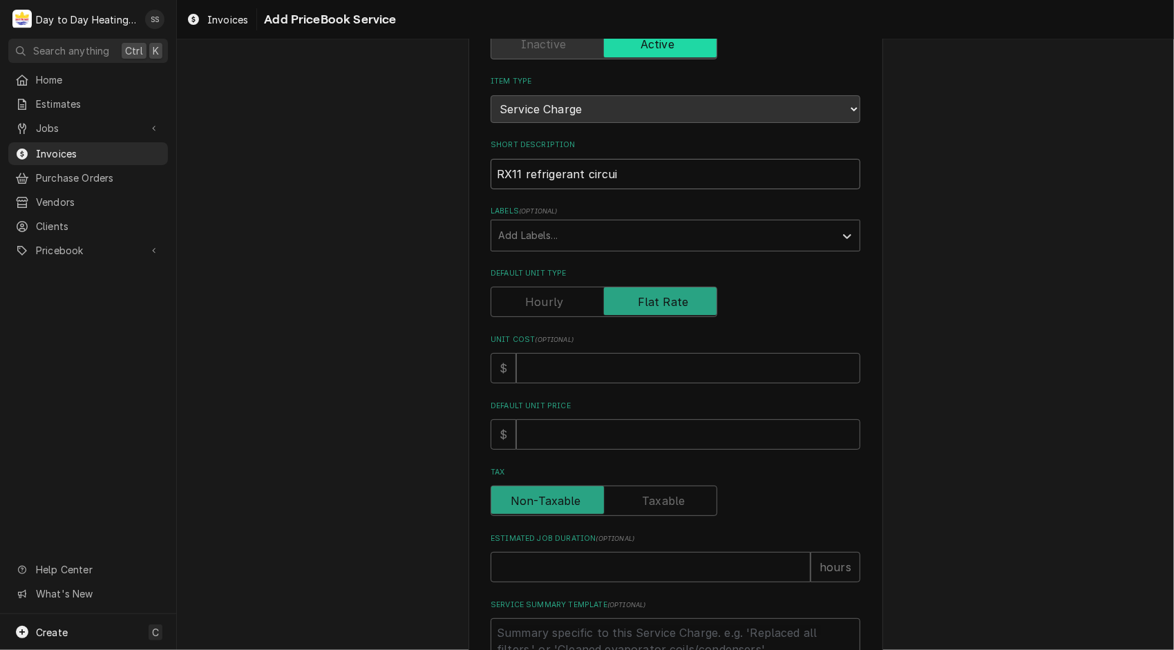
type textarea "x"
type input "RX11 refrigerant circuit"
type textarea "x"
type input "RX11 refrigerant circuit"
type textarea "x"
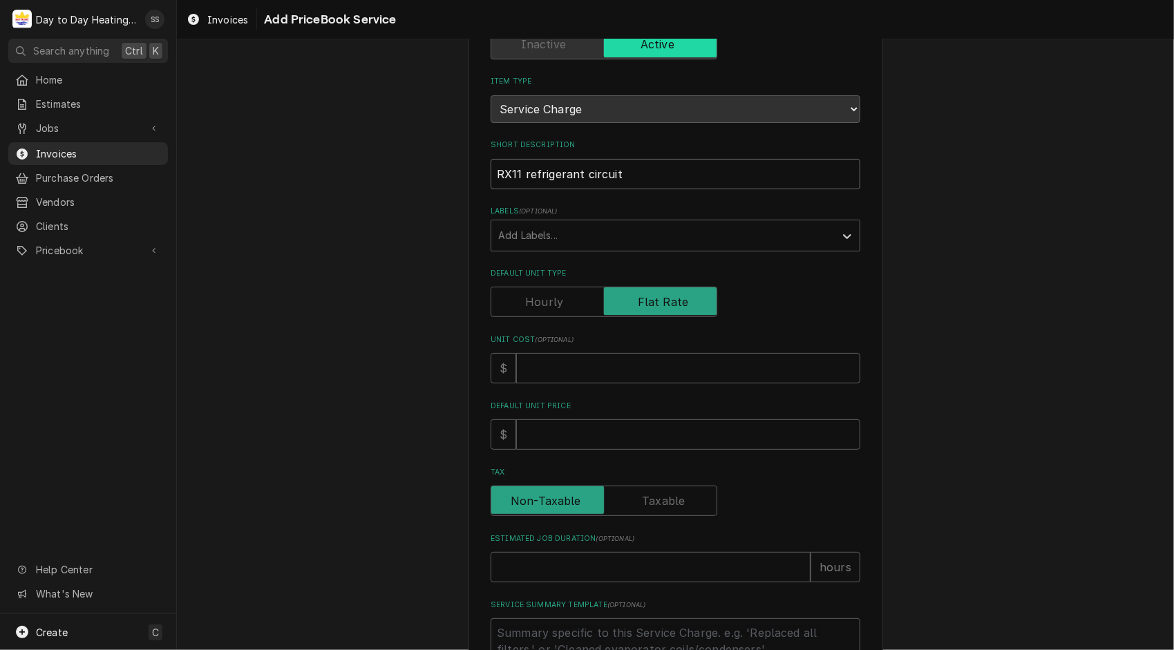
type input "RX11 refrigerant circuit f"
type textarea "x"
type input "RX11 refrigerant circuit fl"
type textarea "x"
type input "RX11 refrigerant circuit flu"
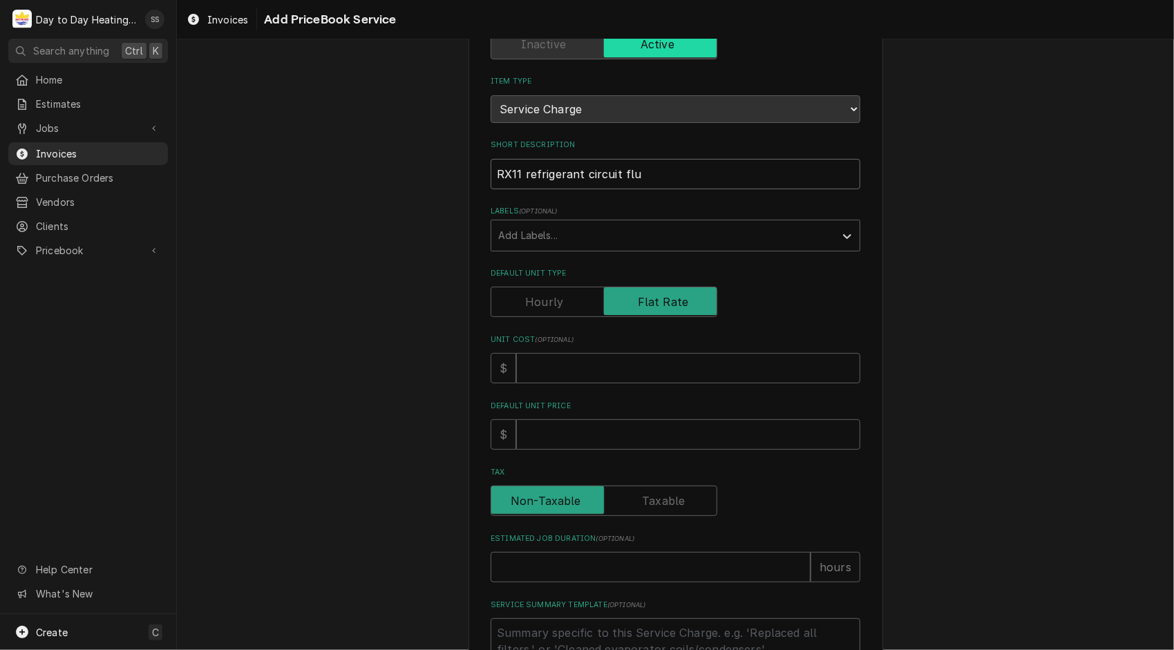
type textarea "x"
type input "RX11 refrigerant circuit flus"
type textarea "x"
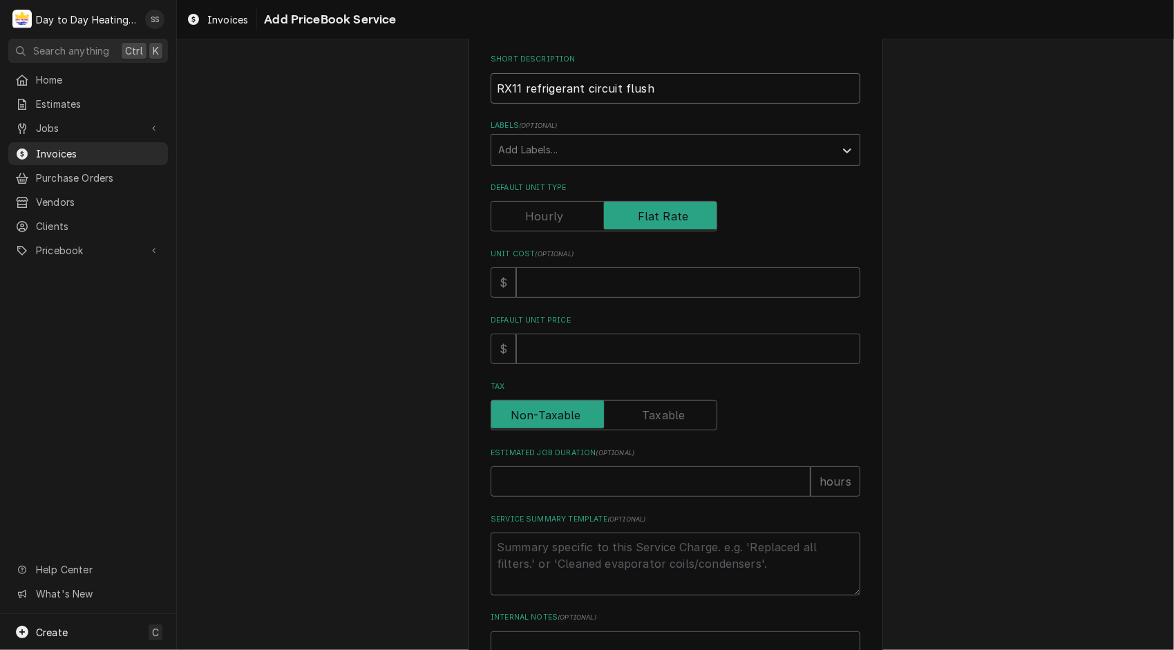
scroll to position [207, 0]
type input "RX11 refrigerant circuit flush"
click at [586, 352] on input "Default Unit Price" at bounding box center [688, 347] width 344 height 30
type textarea "x"
type input "1"
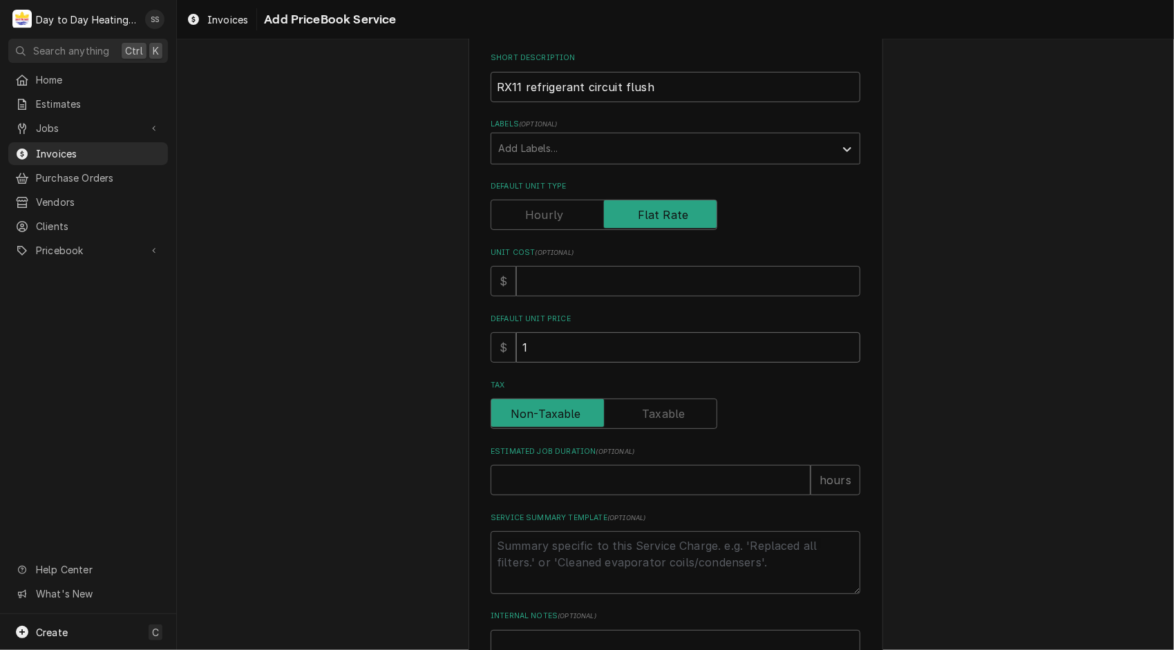
type textarea "x"
type input "15"
type textarea "x"
type input "150"
type textarea "x"
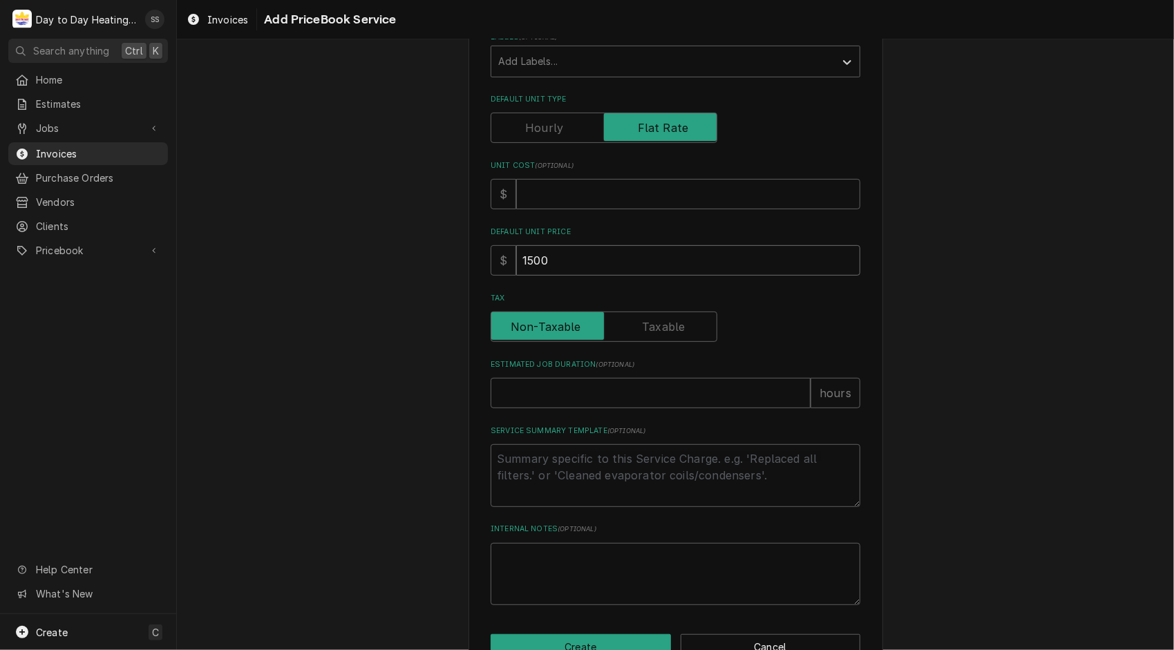
scroll to position [299, 0]
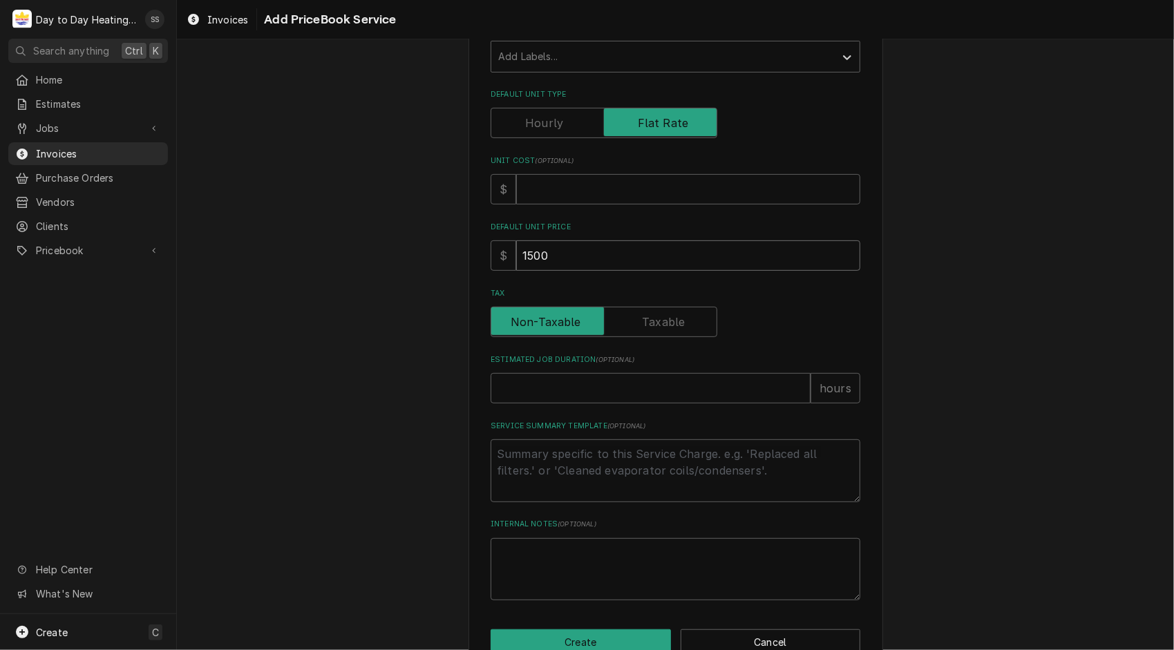
type input "1500"
click at [553, 397] on input "Estimated Job Duration ( optional )" at bounding box center [651, 388] width 320 height 30
type textarea "x"
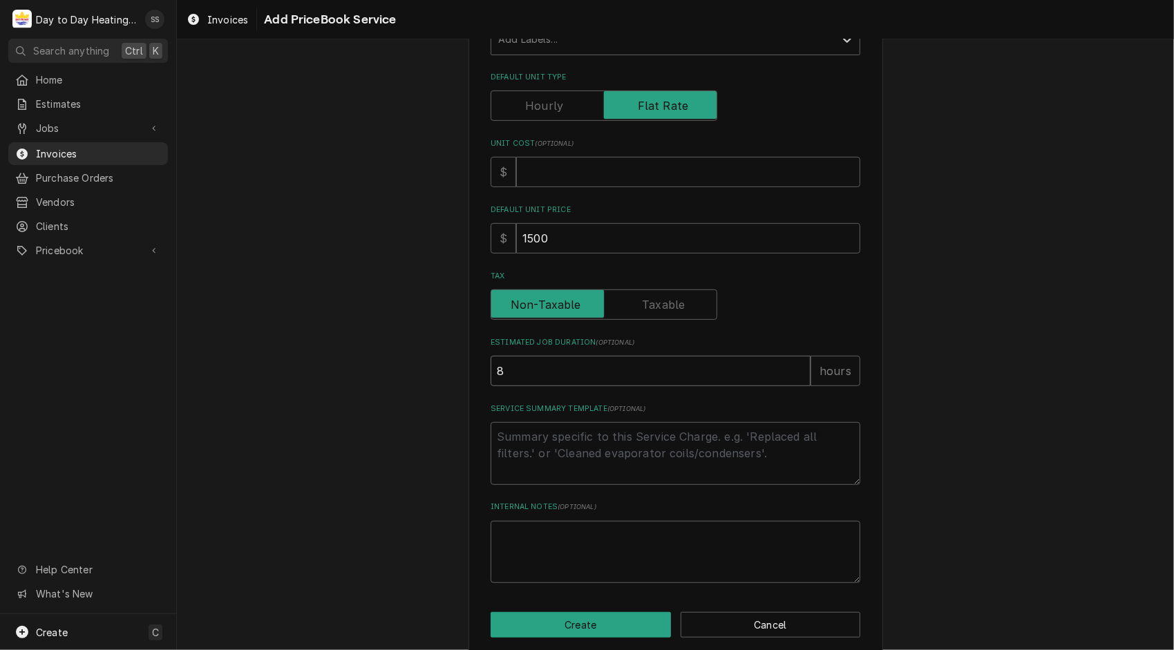
scroll to position [322, 0]
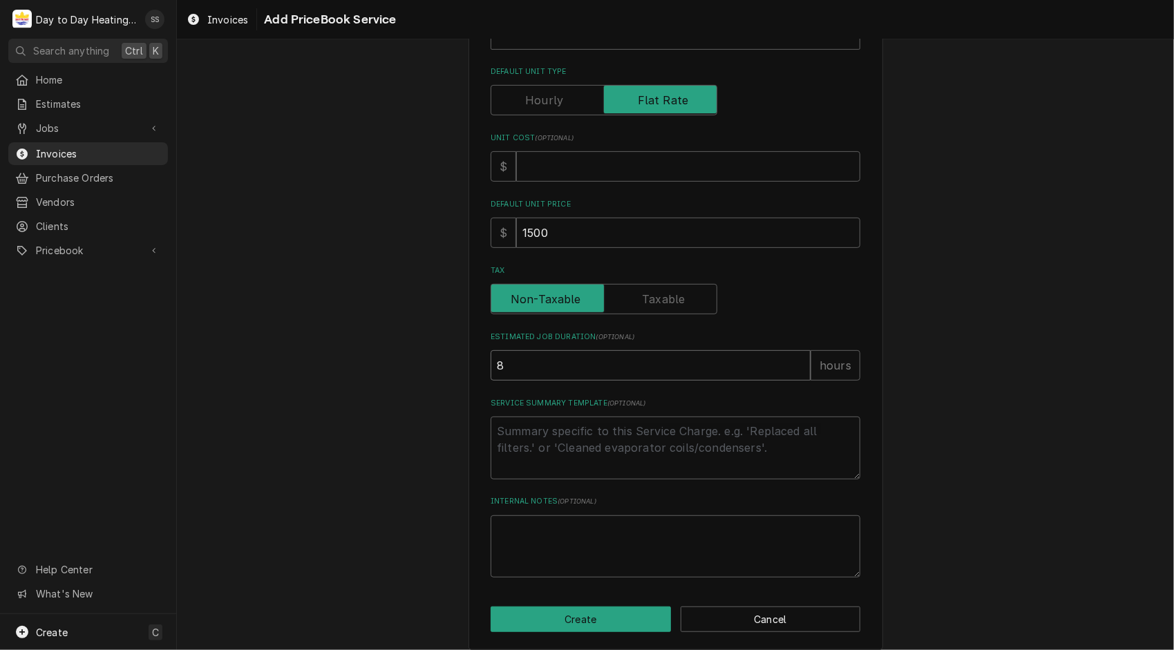
type input "8"
click at [551, 424] on textarea "Service Summary Template ( optional )" at bounding box center [676, 448] width 370 height 63
type textarea "x"
type textarea "A"
type textarea "x"
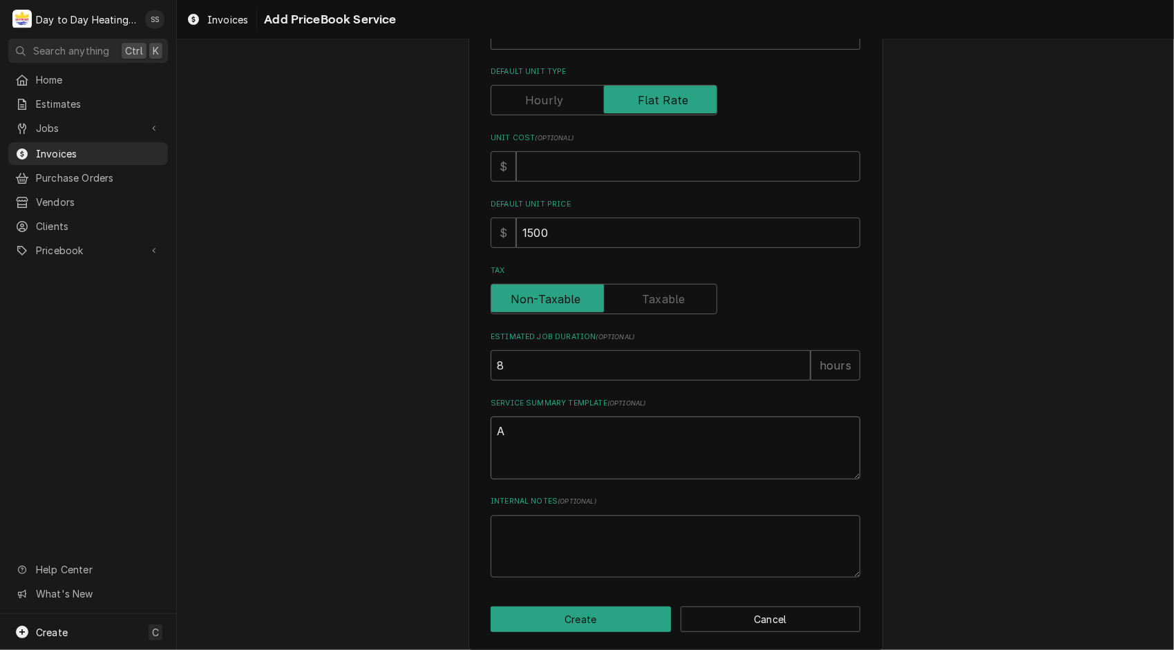
type textarea "Af"
type textarea "x"
type textarea "Aft"
type textarea "x"
type textarea "Afte"
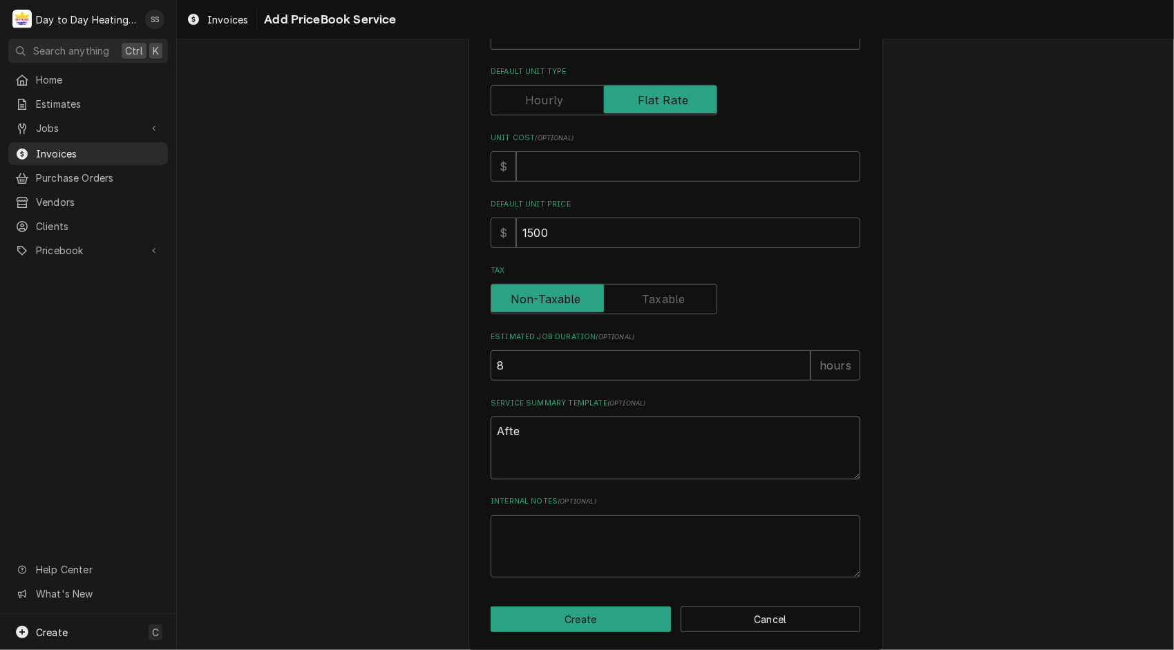
type textarea "x"
type textarea "After"
type textarea "x"
type textarea "After"
type textarea "x"
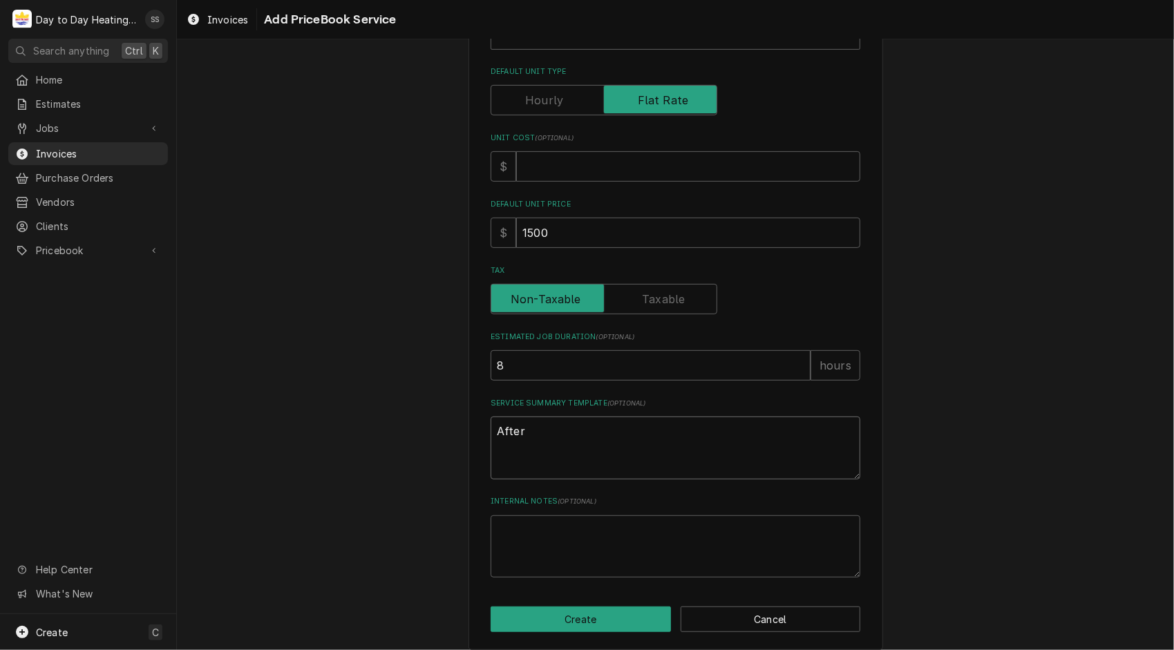
type textarea "After r"
type textarea "x"
type textarea "After re"
type textarea "x"
type textarea "After rep"
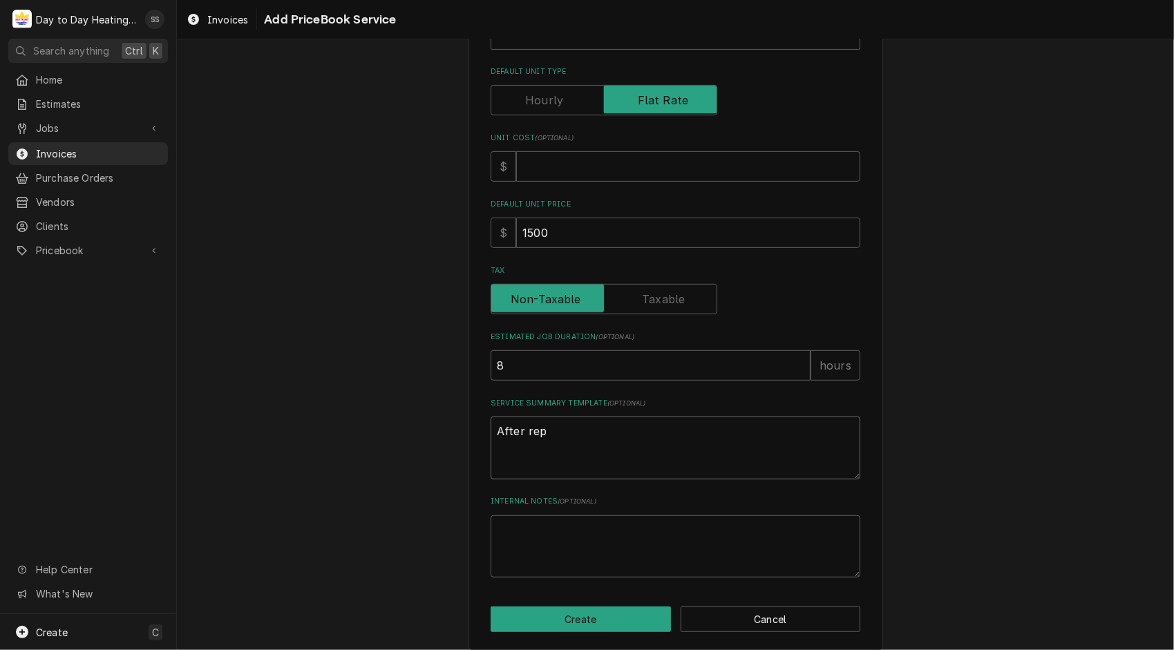
type textarea "x"
type textarea "After repa"
type textarea "x"
type textarea "After repai"
type textarea "x"
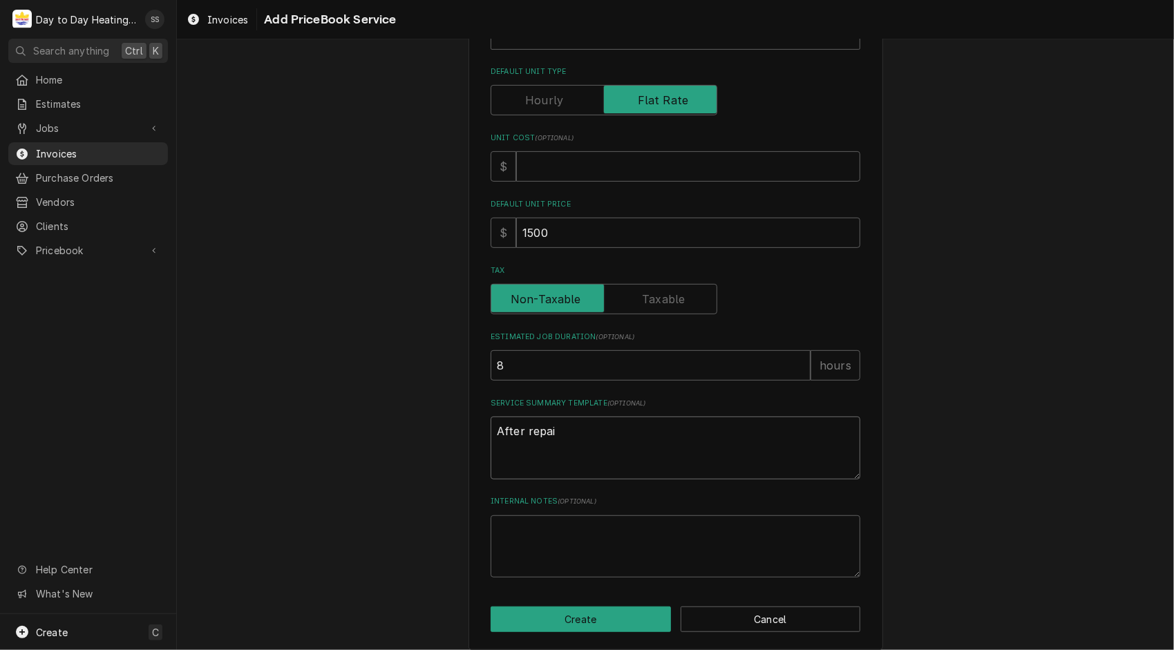
type textarea "After repair"
type textarea "x"
type textarea "After repairi"
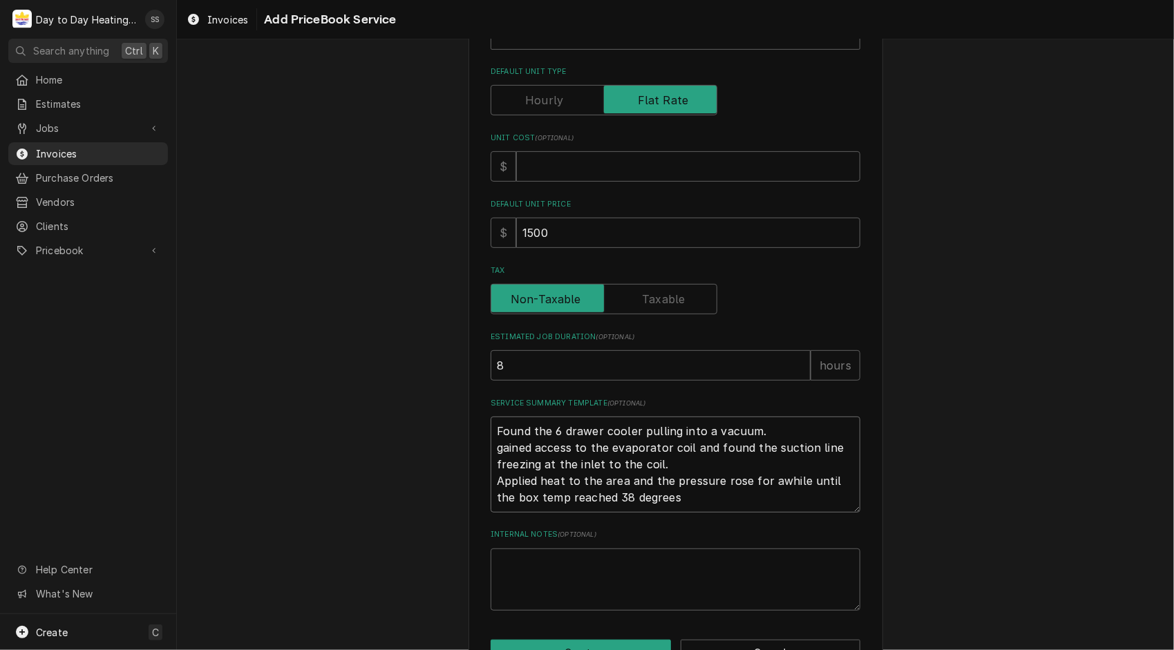
click at [659, 499] on textarea "Found the 6 drawer cooler pulling into a vacuum. gained access to the evaporato…" at bounding box center [676, 465] width 370 height 96
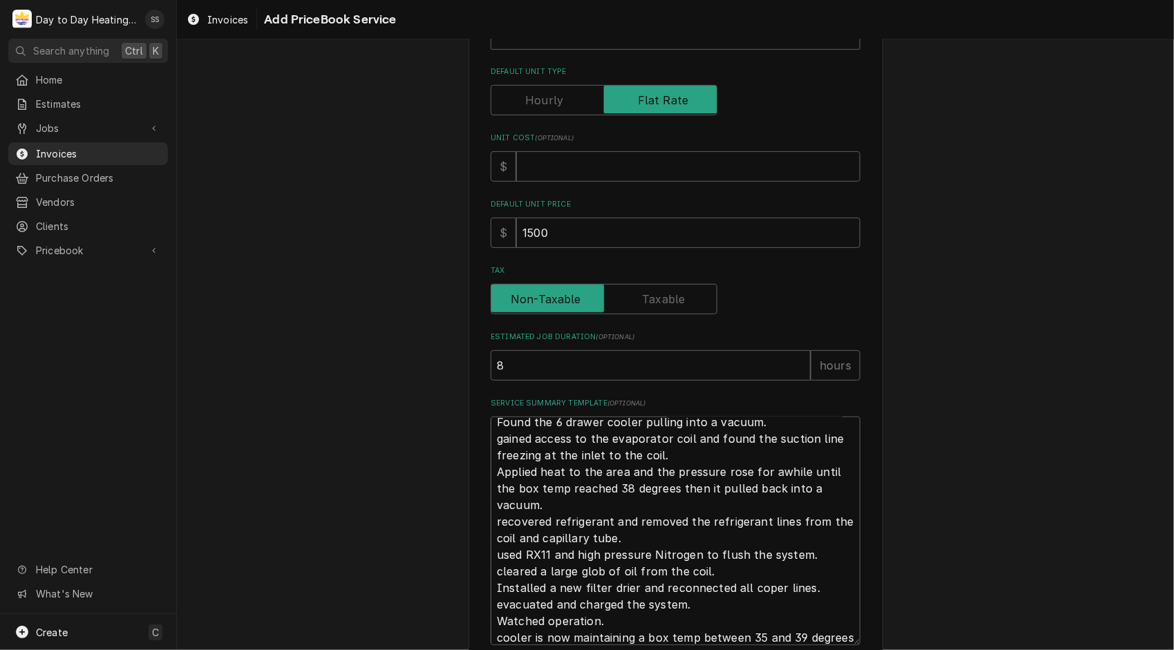
scroll to position [26, 0]
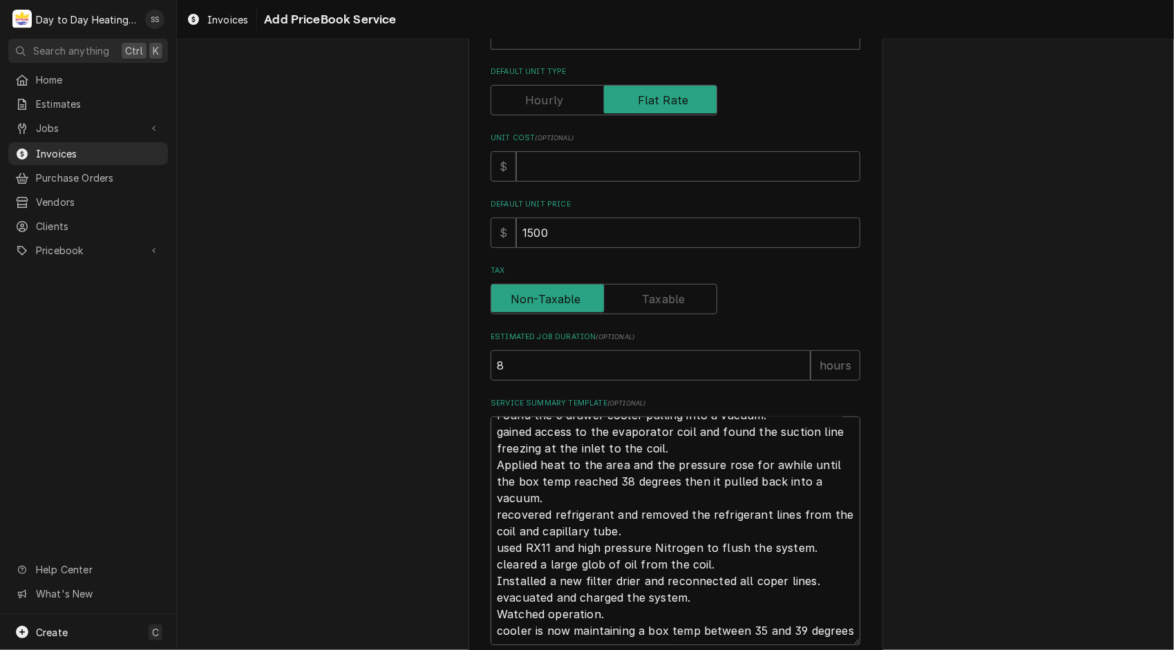
click at [497, 618] on textarea "Found the 6 drawer cooler pulling into a vacuum. gained access to the evaporato…" at bounding box center [676, 531] width 370 height 229
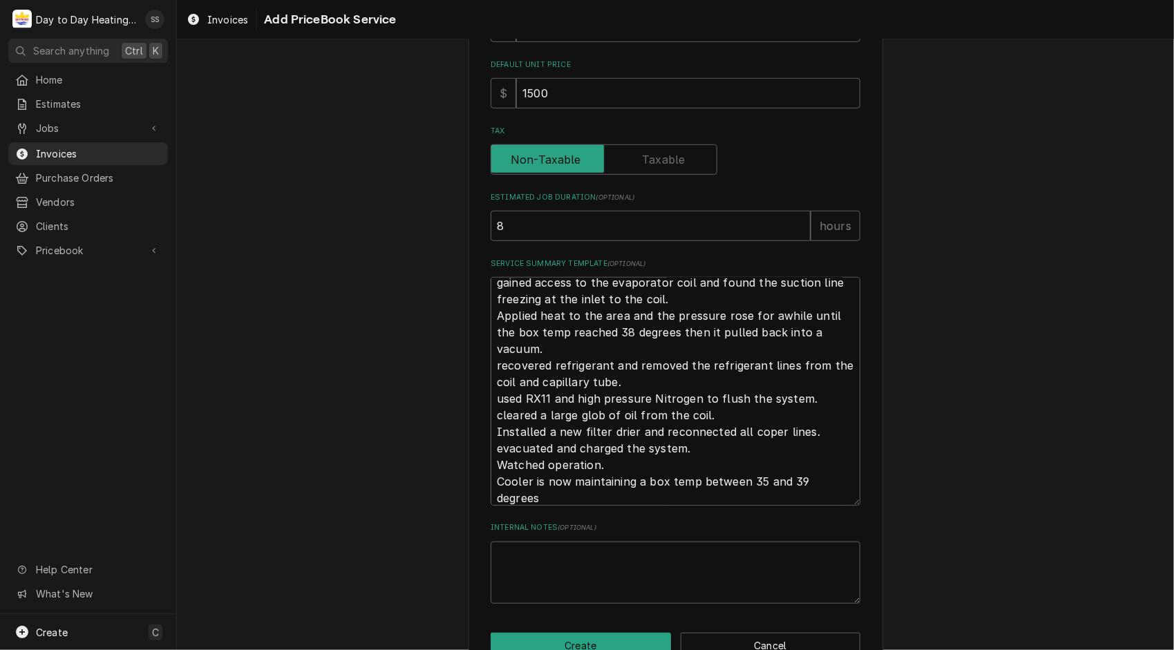
scroll to position [33, 0]
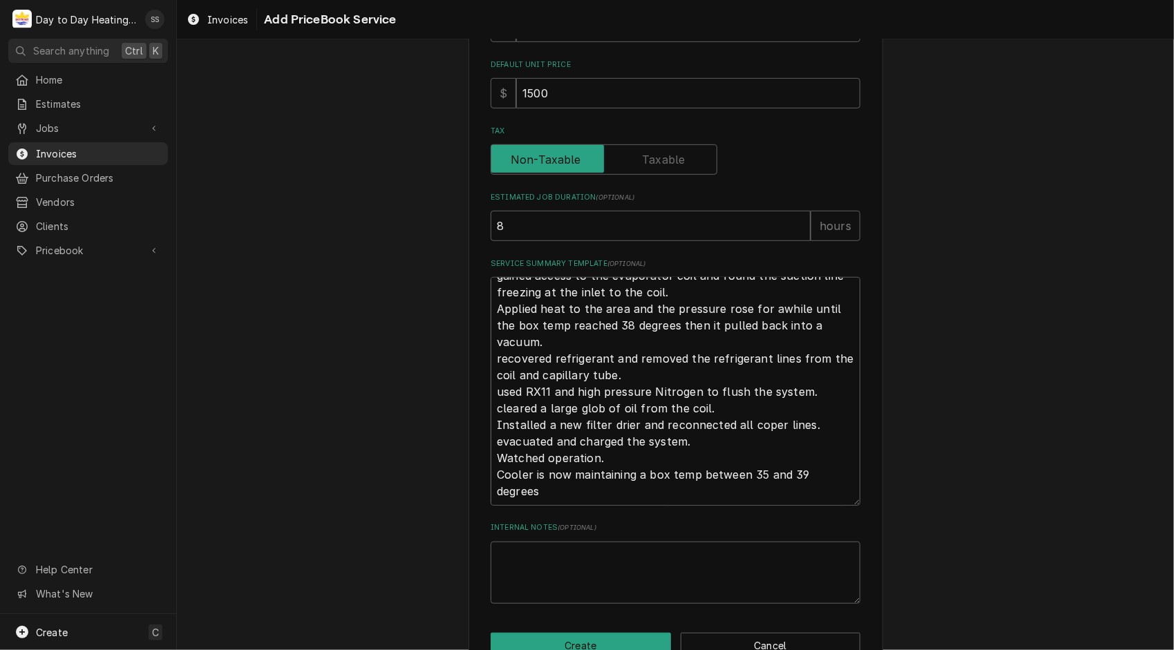
click at [540, 493] on textarea "Found the 6 drawer cooler pulling into a vacuum. gained access to the evaporato…" at bounding box center [676, 391] width 370 height 229
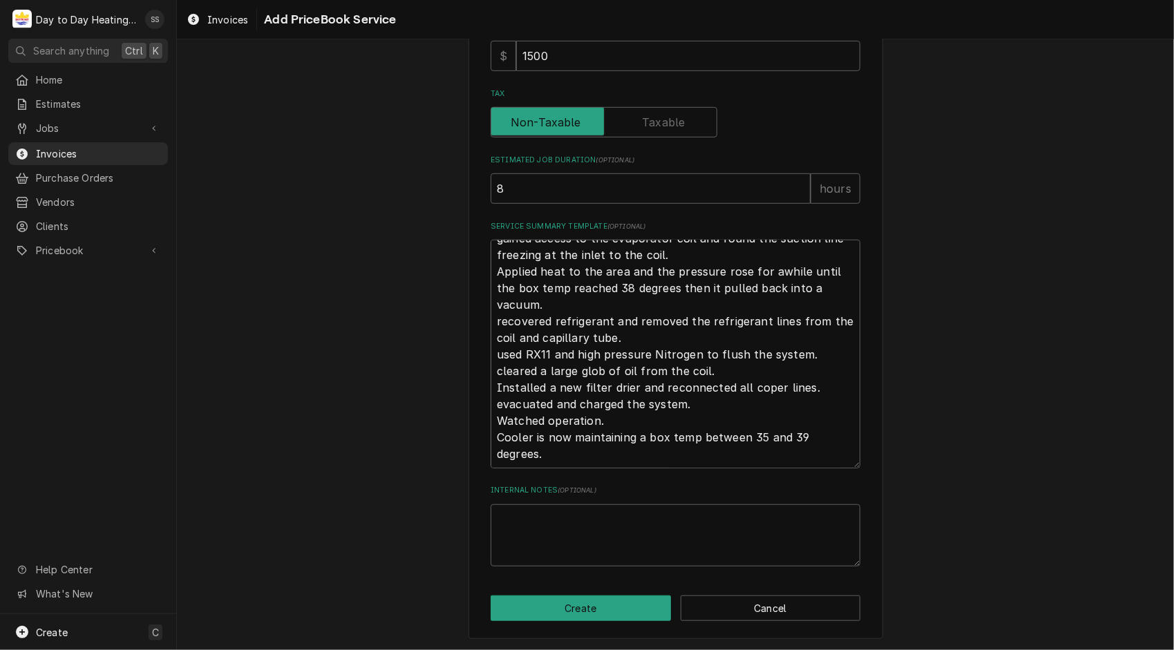
click at [496, 371] on textarea "Found the 6 drawer cooler pulling into a vacuum. gained access to the evaporato…" at bounding box center [676, 354] width 370 height 229
click at [595, 611] on button "Create" at bounding box center [581, 609] width 180 height 26
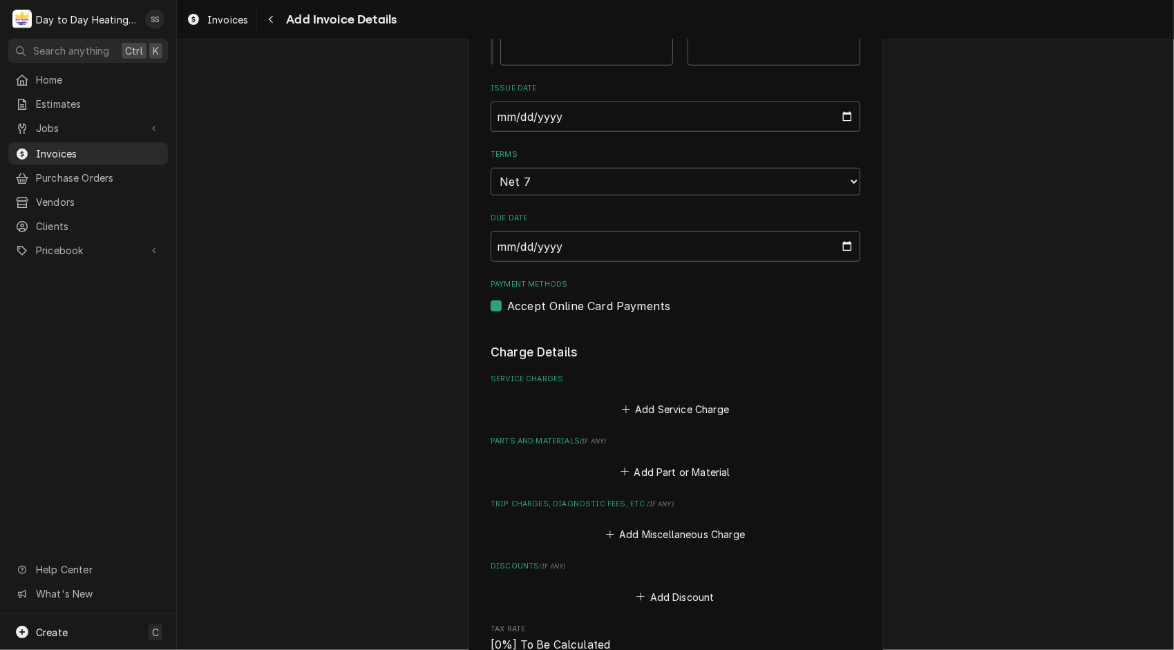
scroll to position [808, 0]
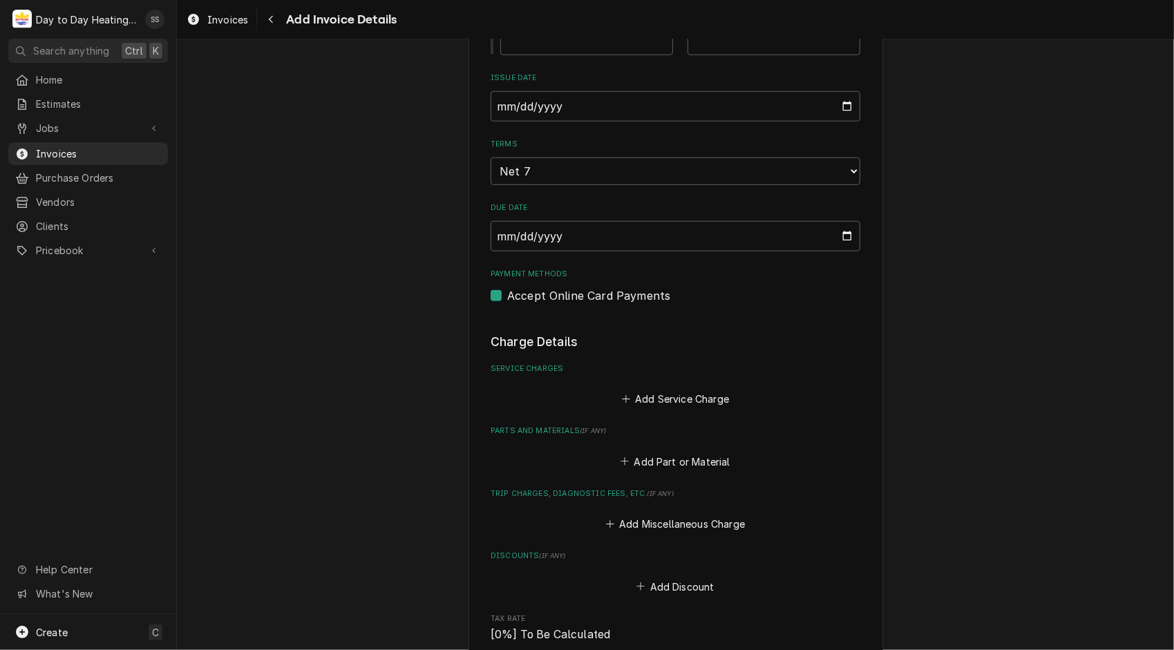
click at [1070, 415] on div "Please provide the following information to create your invoice: Client Details…" at bounding box center [675, 214] width 997 height 1937
click at [665, 405] on button "Add Service Charge" at bounding box center [675, 399] width 112 height 19
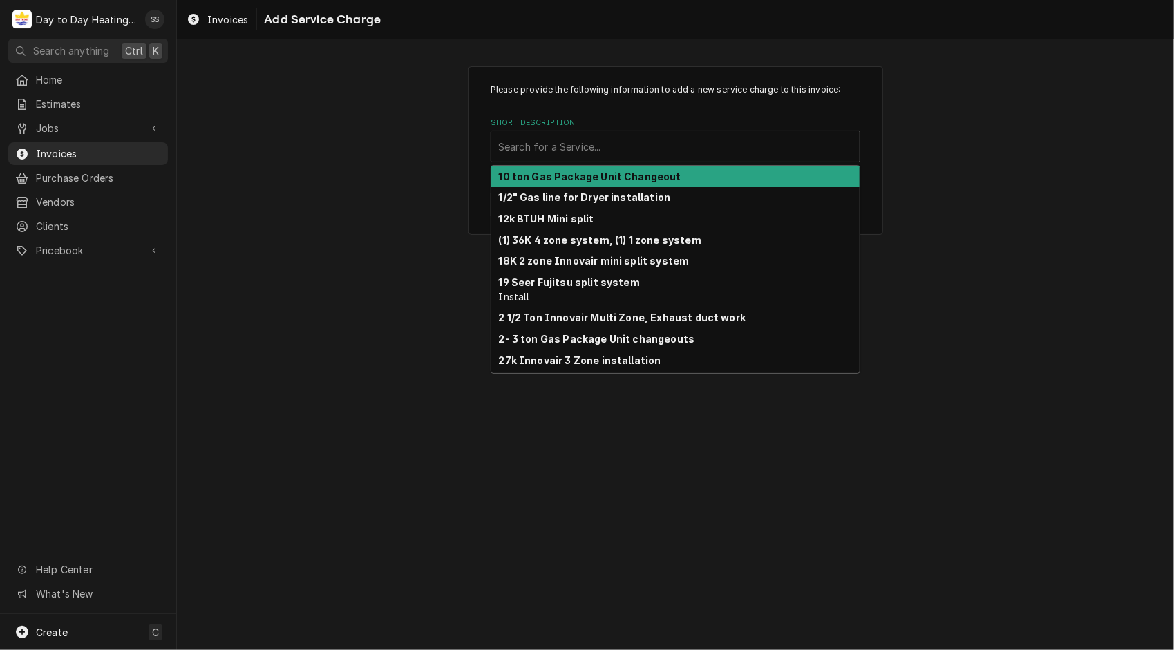
click at [626, 155] on div "Short Description" at bounding box center [675, 146] width 354 height 25
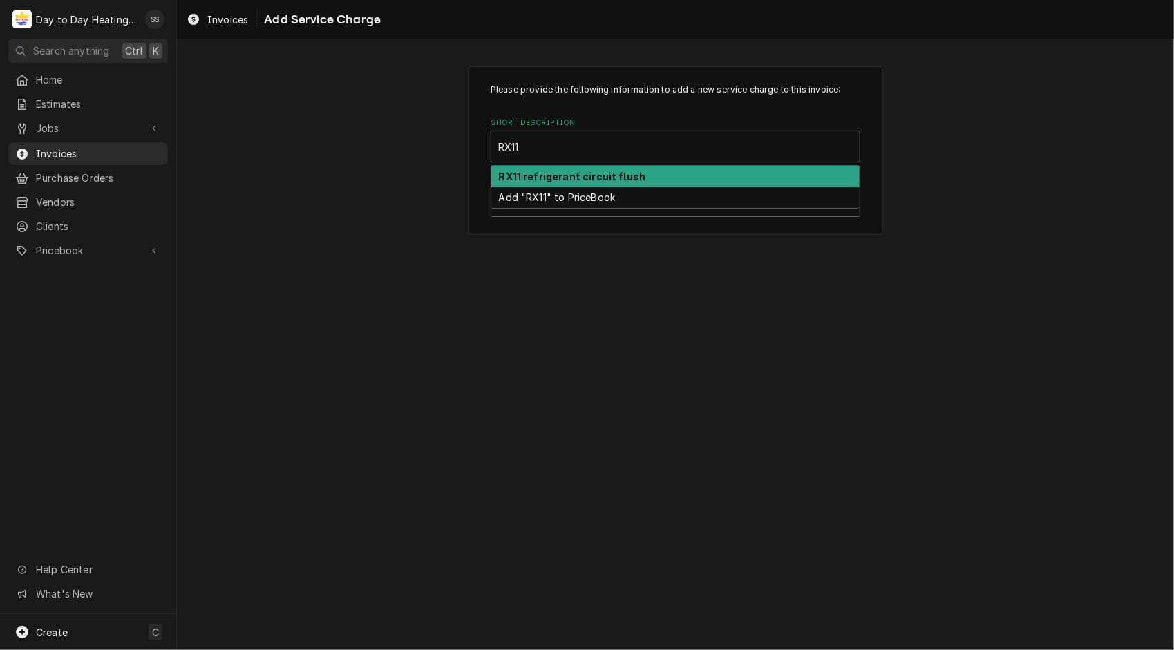
click at [609, 175] on strong "RX11 refrigerant circuit flush" at bounding box center [572, 177] width 147 height 12
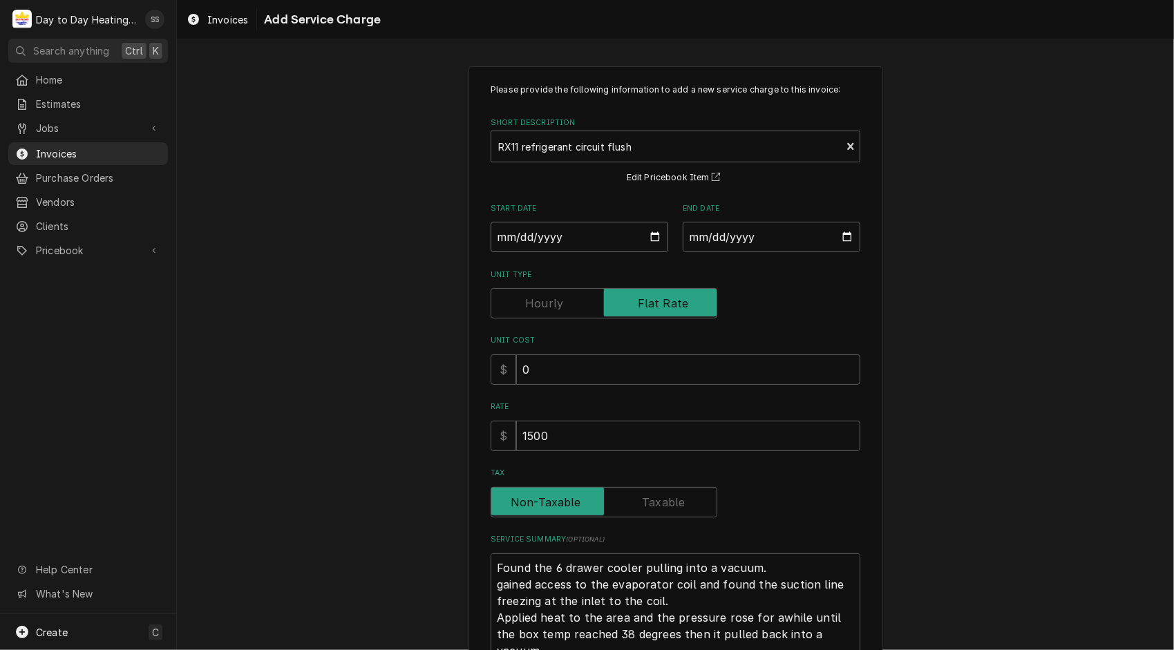
click at [652, 236] on input "Start Date" at bounding box center [580, 237] width 178 height 30
click at [837, 231] on input "End Date" at bounding box center [772, 237] width 178 height 30
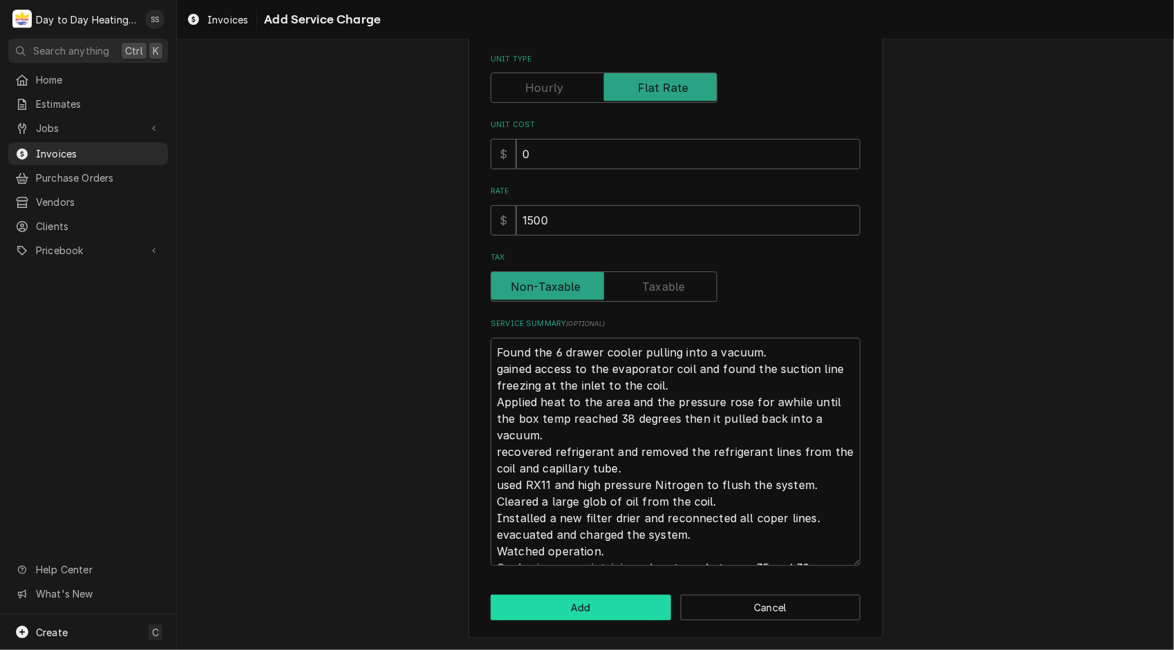
click at [567, 614] on button "Add" at bounding box center [581, 608] width 180 height 26
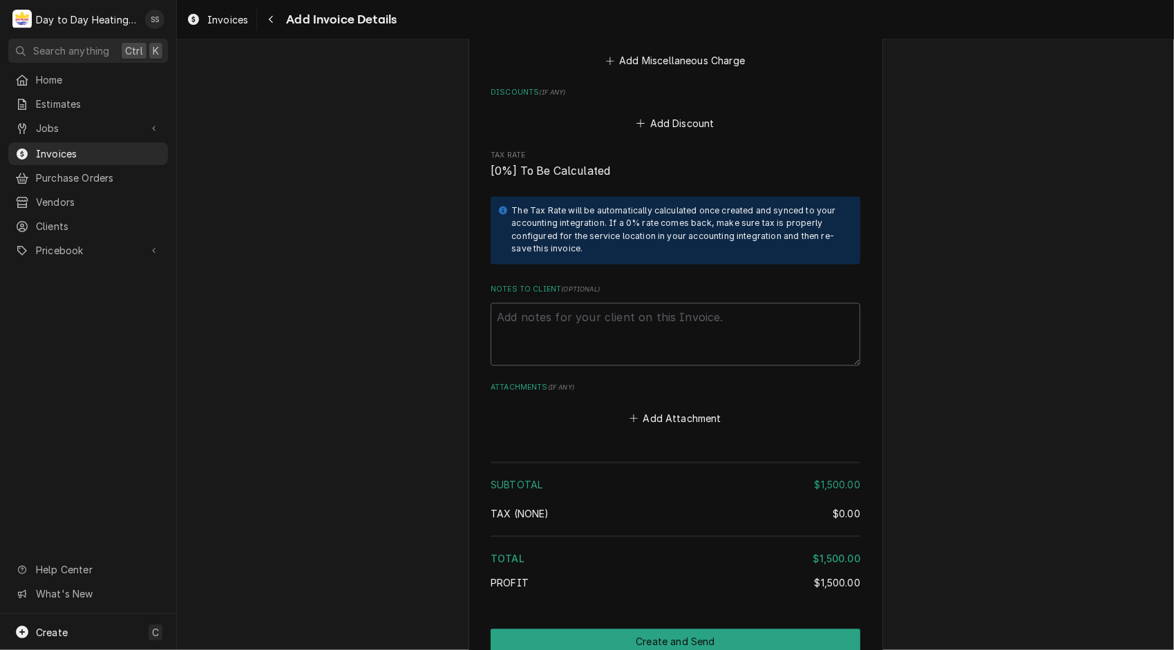
scroll to position [1812, 0]
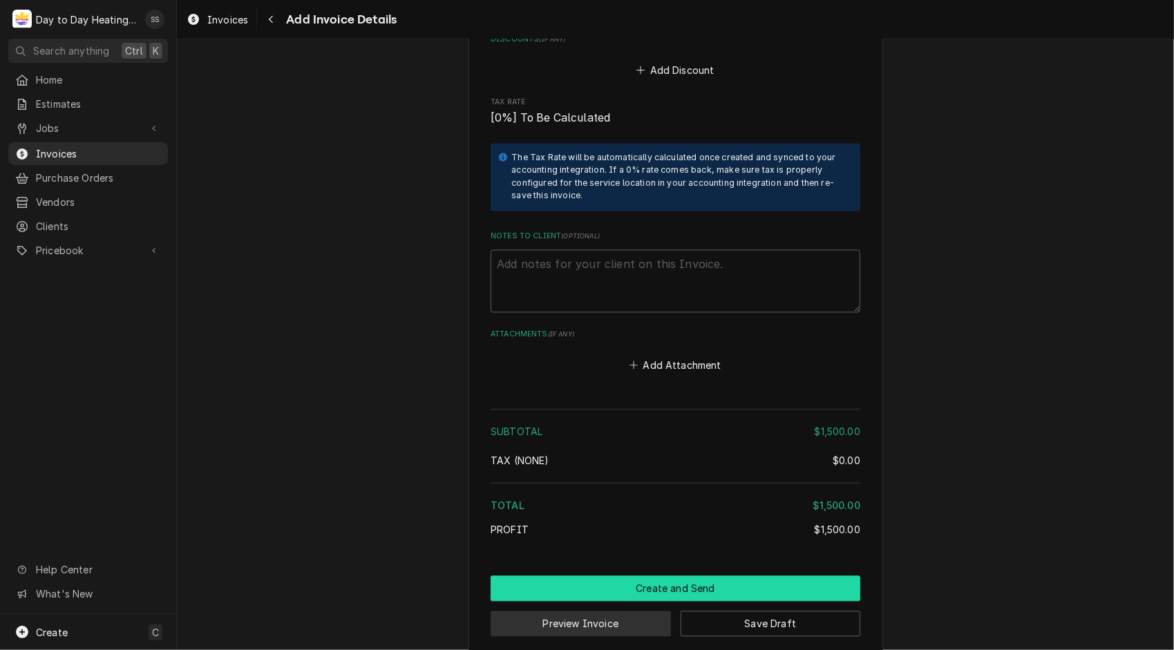
drag, startPoint x: 567, startPoint y: 614, endPoint x: 698, endPoint y: 569, distance: 138.1
click at [698, 576] on div "Create and Send Preview Invoice Save Draft" at bounding box center [676, 606] width 370 height 61
click at [698, 576] on button "Create and Send" at bounding box center [676, 589] width 370 height 26
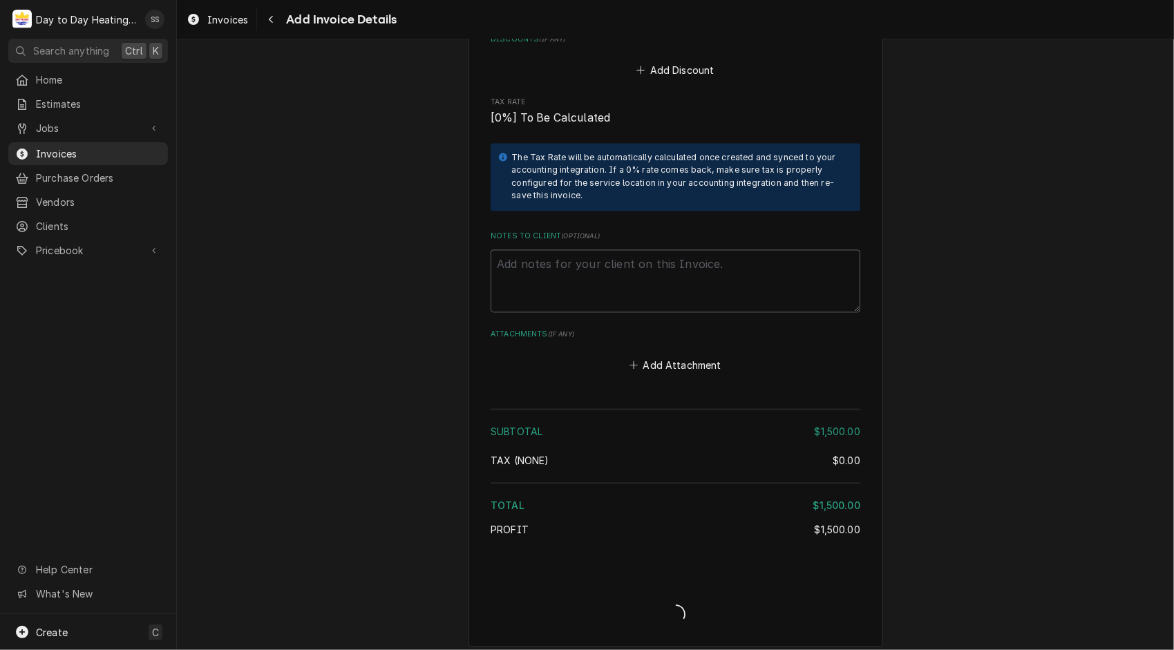
scroll to position [1803, 0]
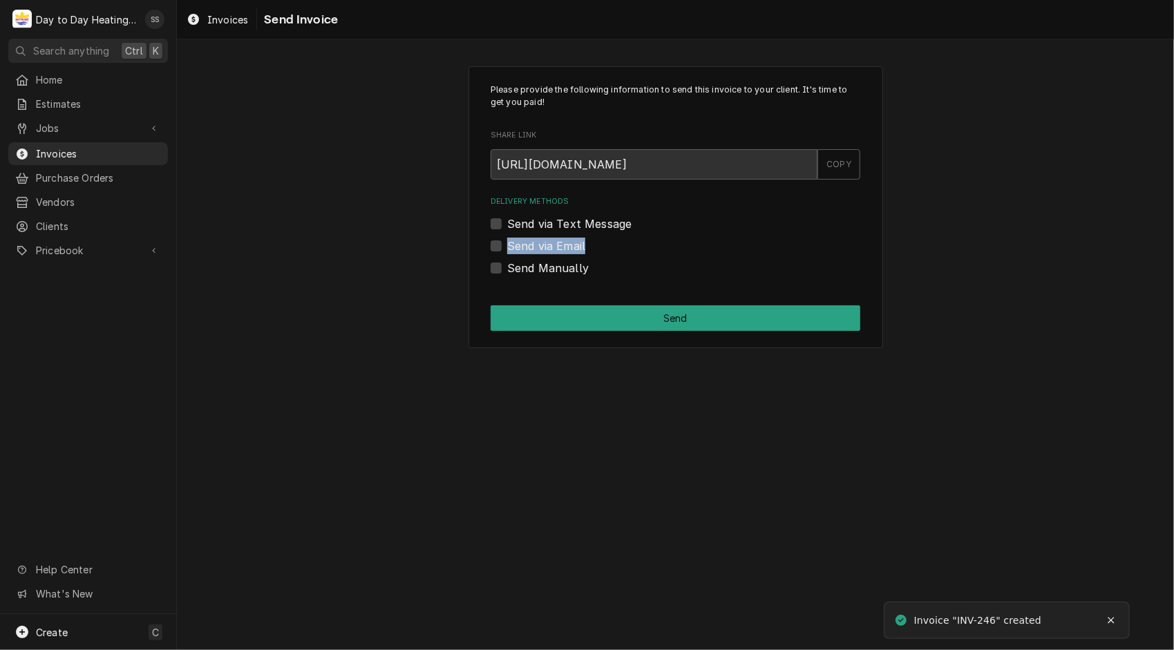
drag, startPoint x: 492, startPoint y: 238, endPoint x: 496, endPoint y: 246, distance: 8.7
click at [496, 246] on div "Send via Email" at bounding box center [676, 246] width 370 height 17
click at [507, 246] on label "Send via Email" at bounding box center [546, 246] width 78 height 17
click at [507, 246] on input "Send via Email" at bounding box center [692, 253] width 370 height 30
checkbox input "true"
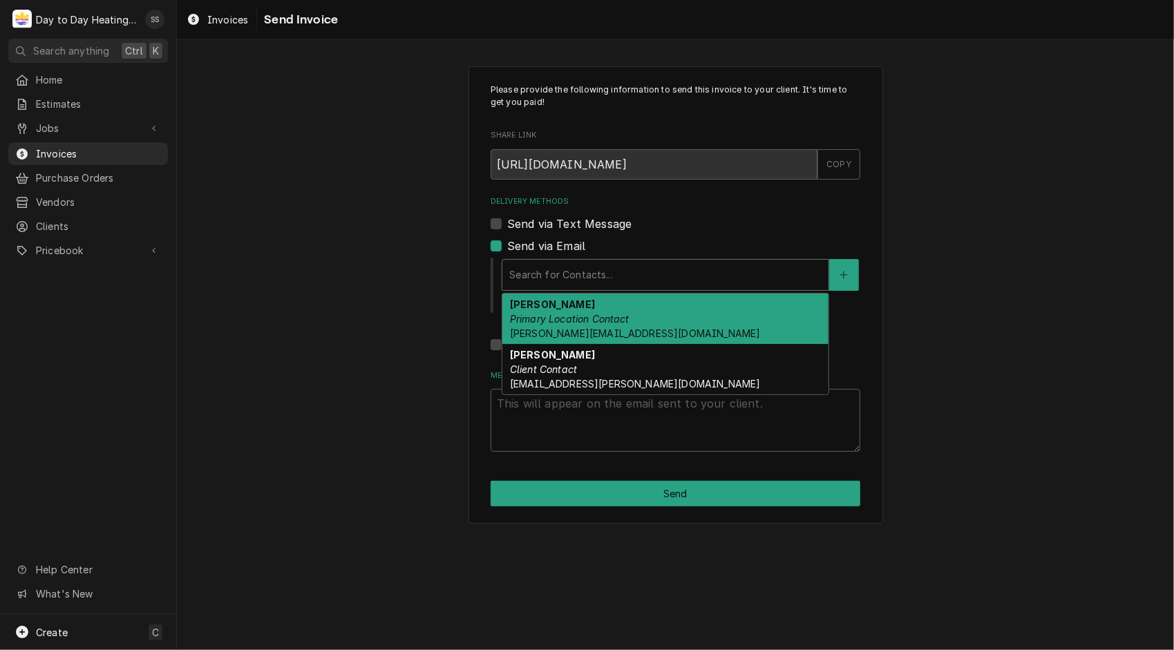
click at [630, 270] on div "Delivery Methods" at bounding box center [665, 275] width 312 height 25
click at [641, 312] on div "Jay Ibarolle Primary Location Contact jay.ibarolle@hhg-hotels.com" at bounding box center [665, 319] width 326 height 50
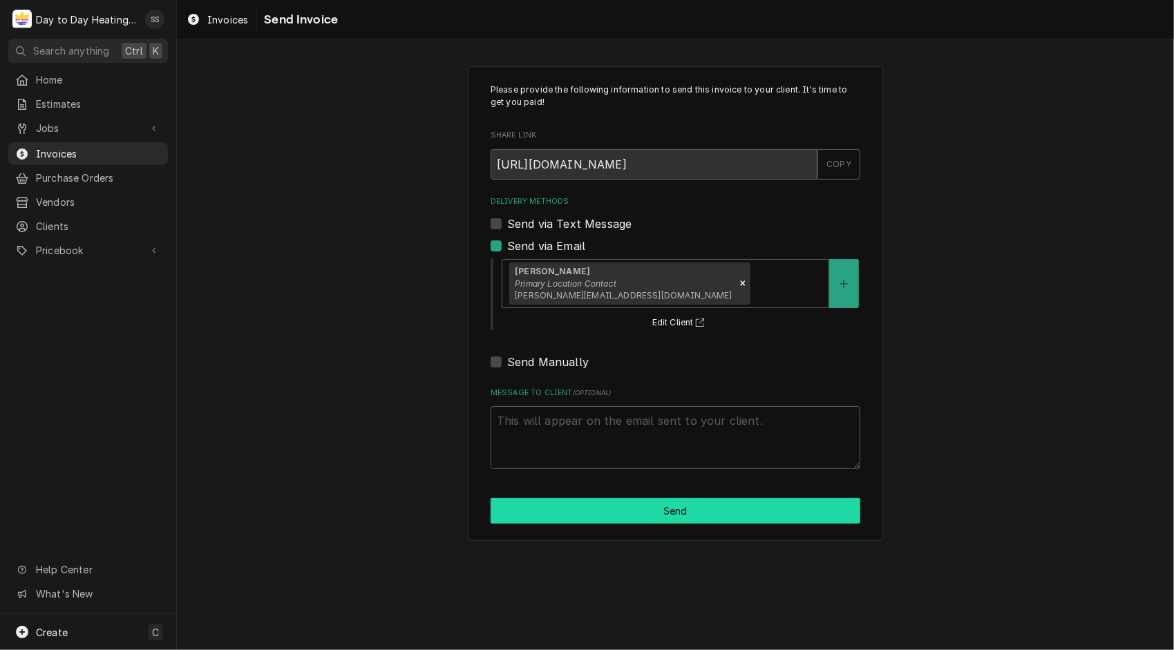
click at [688, 509] on button "Send" at bounding box center [676, 511] width 370 height 26
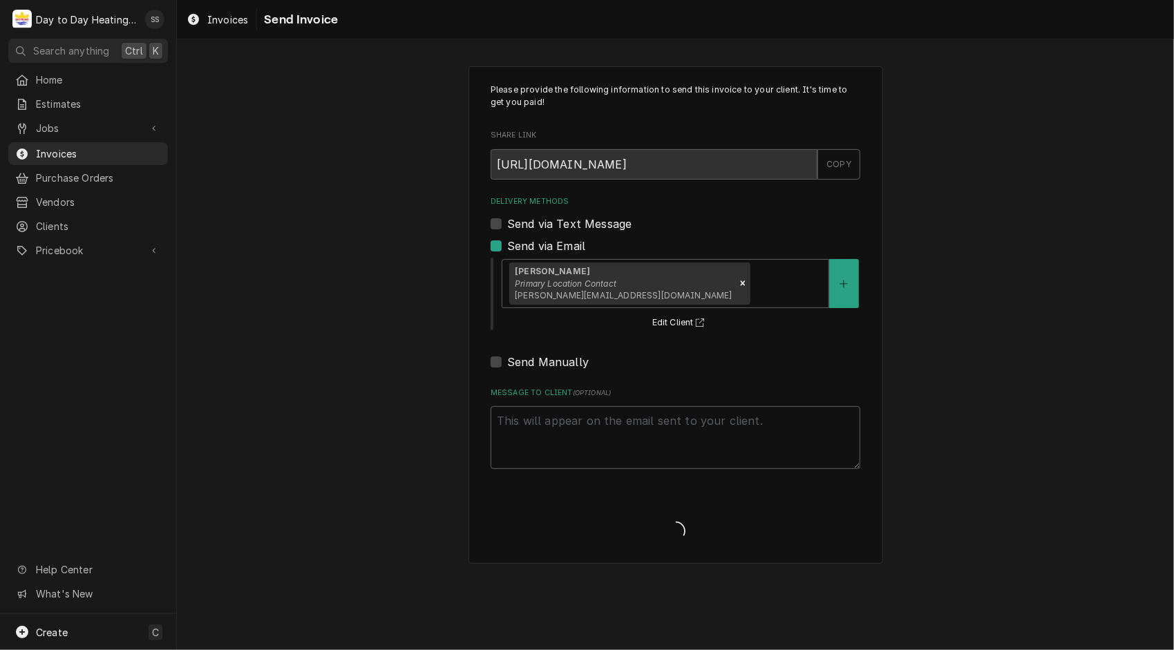
type textarea "x"
